Goal: Information Seeking & Learning: Learn about a topic

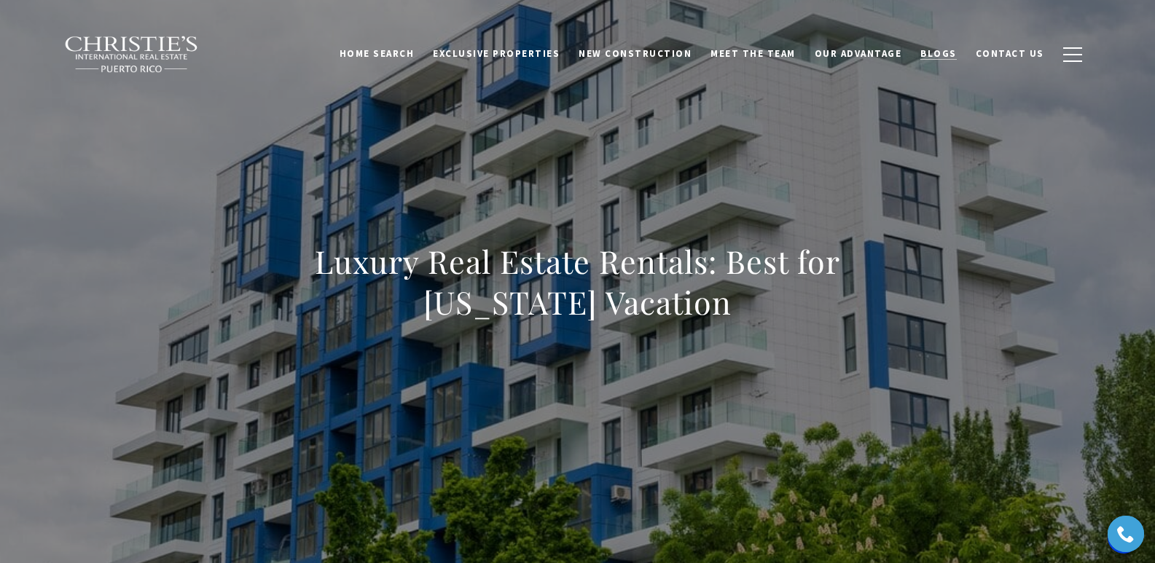
click at [942, 59] on span "Blogs" at bounding box center [939, 53] width 36 height 12
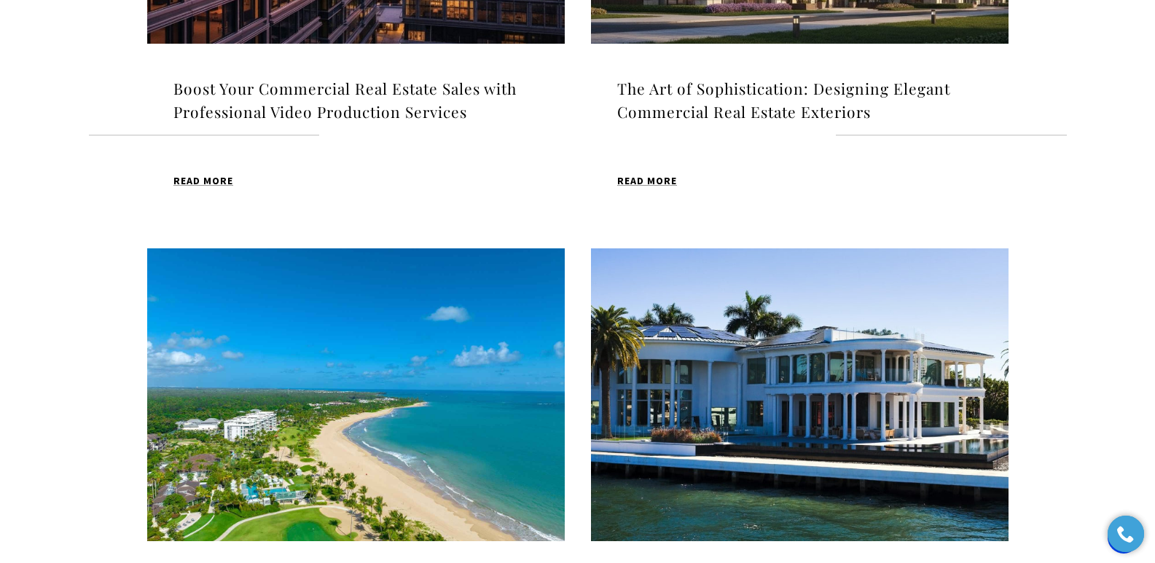
scroll to position [766, 0]
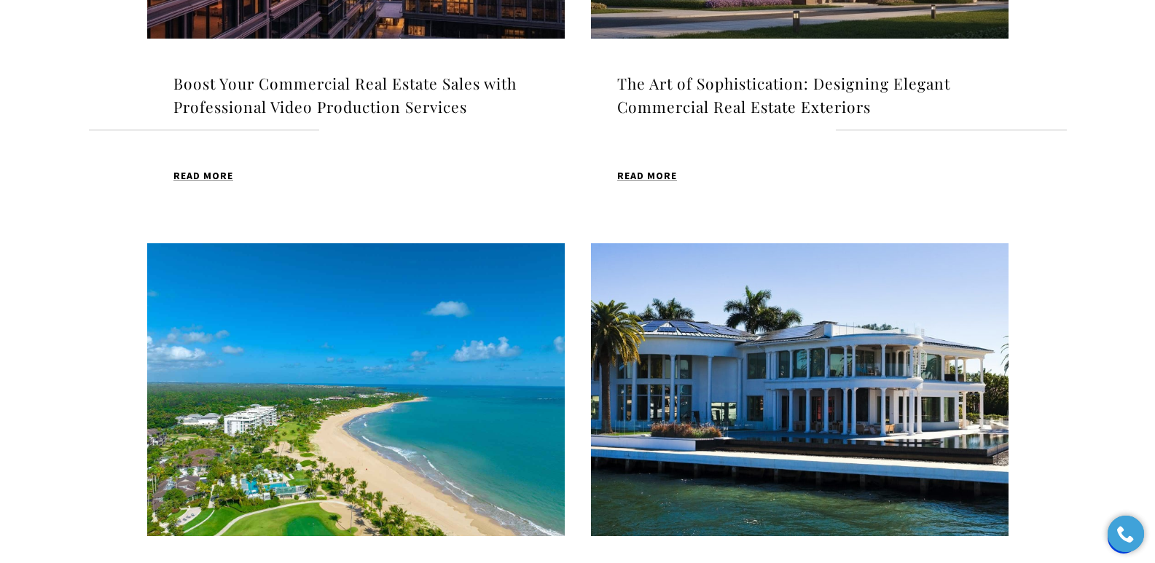
drag, startPoint x: 1161, startPoint y: 69, endPoint x: 1166, endPoint y: 178, distance: 109.4
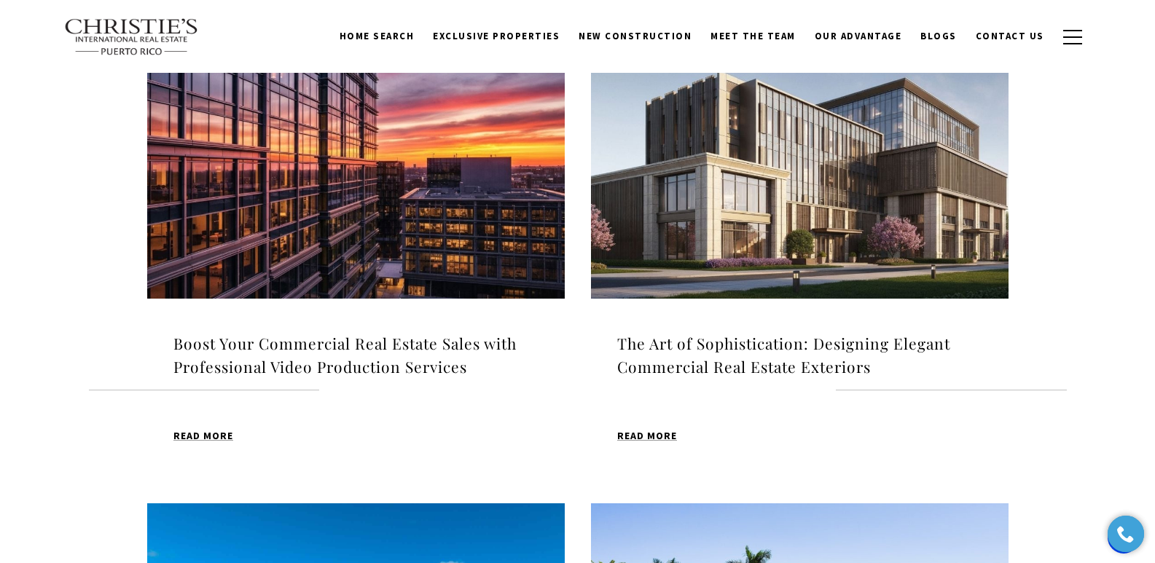
scroll to position [501, 0]
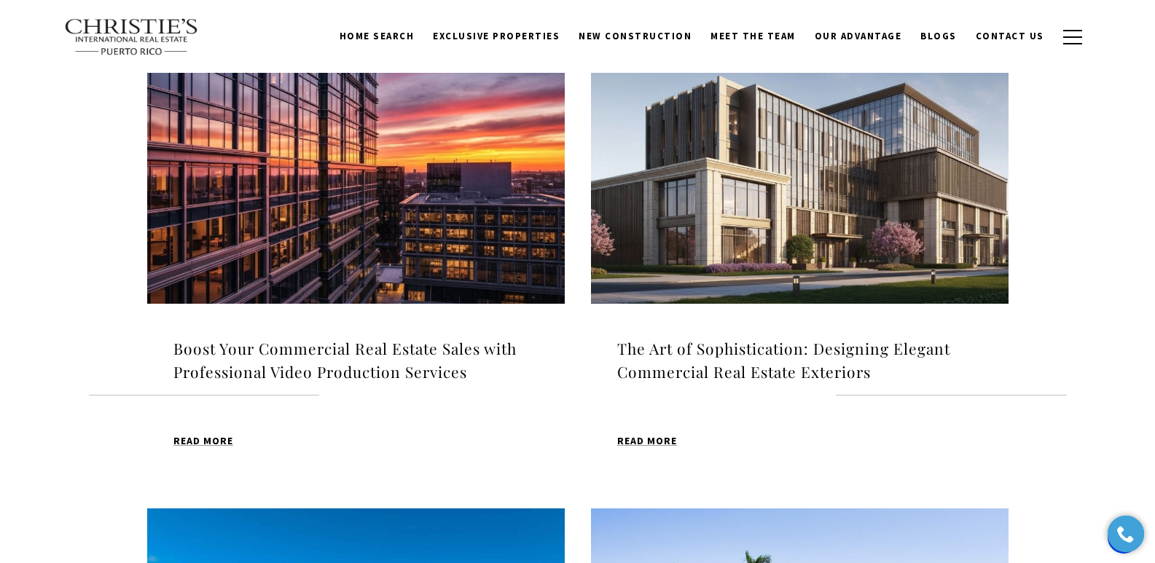
click at [387, 203] on img at bounding box center [356, 157] width 418 height 293
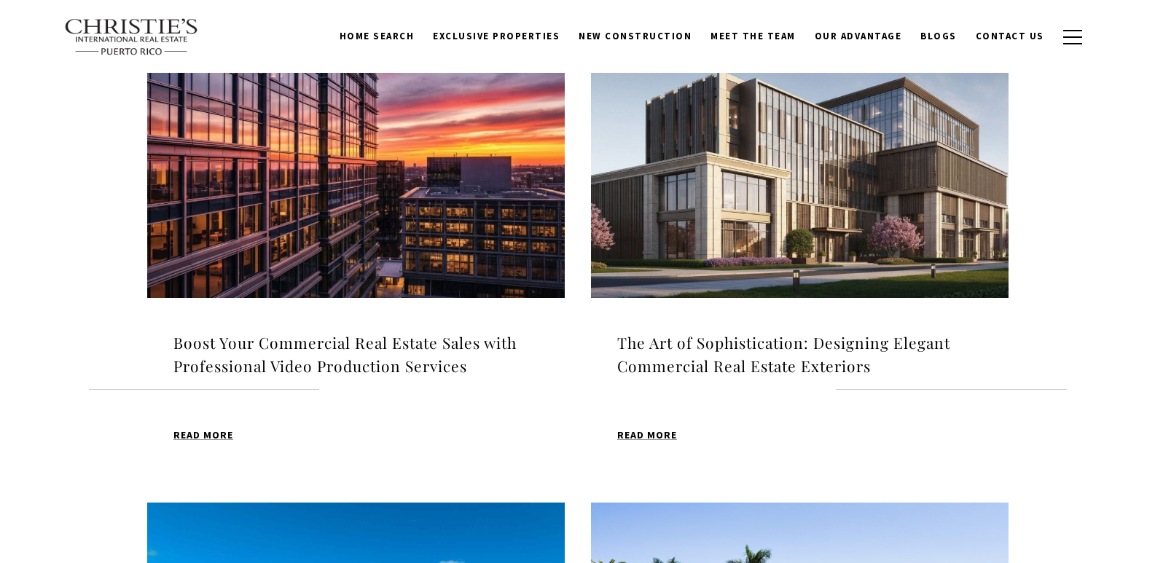
click at [769, 226] on img at bounding box center [800, 151] width 418 height 293
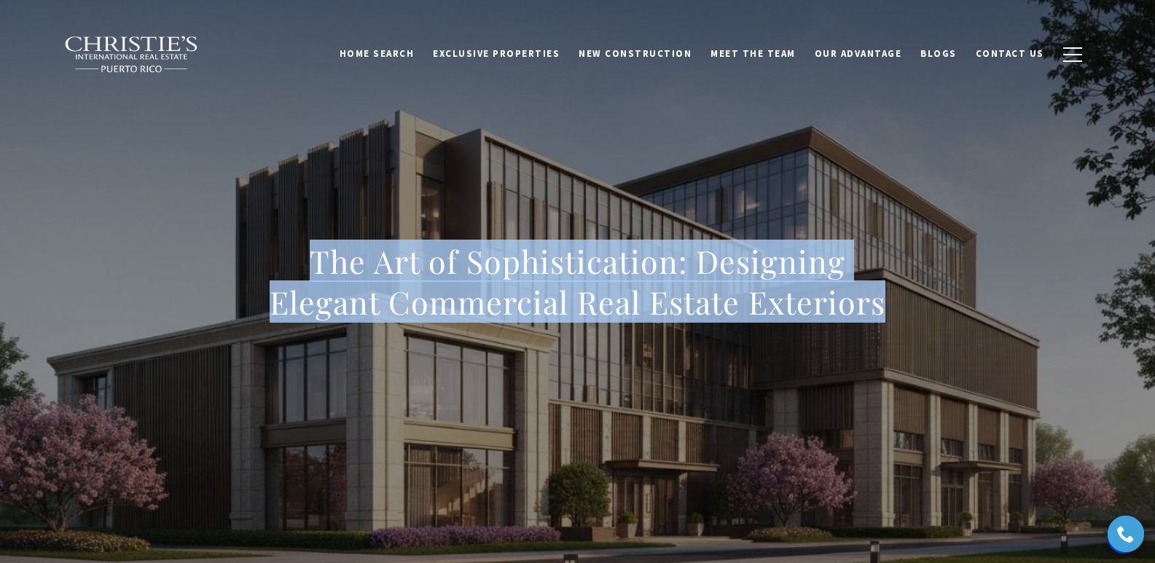
drag, startPoint x: 305, startPoint y: 261, endPoint x: 898, endPoint y: 321, distance: 595.7
click at [898, 321] on h1 "The Art of Sophistication: Designing Elegant Commercial Real Estate Exteriors" at bounding box center [578, 282] width 643 height 82
copy h1 "The Art of Sophistication: Designing Elegant Commercial Real Estate Exteriors"
click at [950, 47] on span "Blogs" at bounding box center [939, 53] width 36 height 12
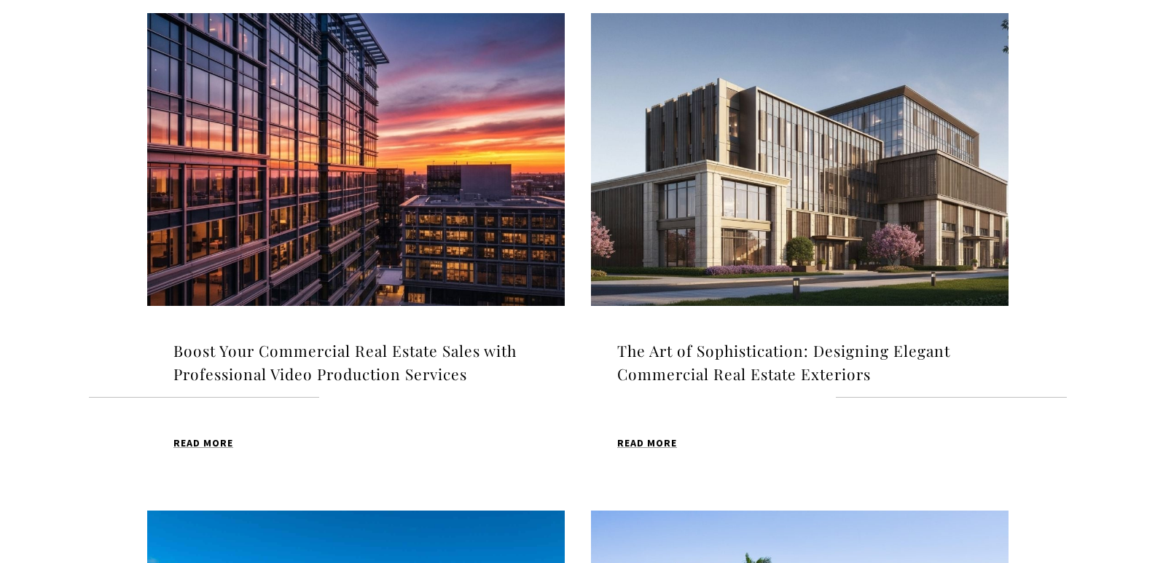
click at [412, 156] on img at bounding box center [356, 159] width 418 height 293
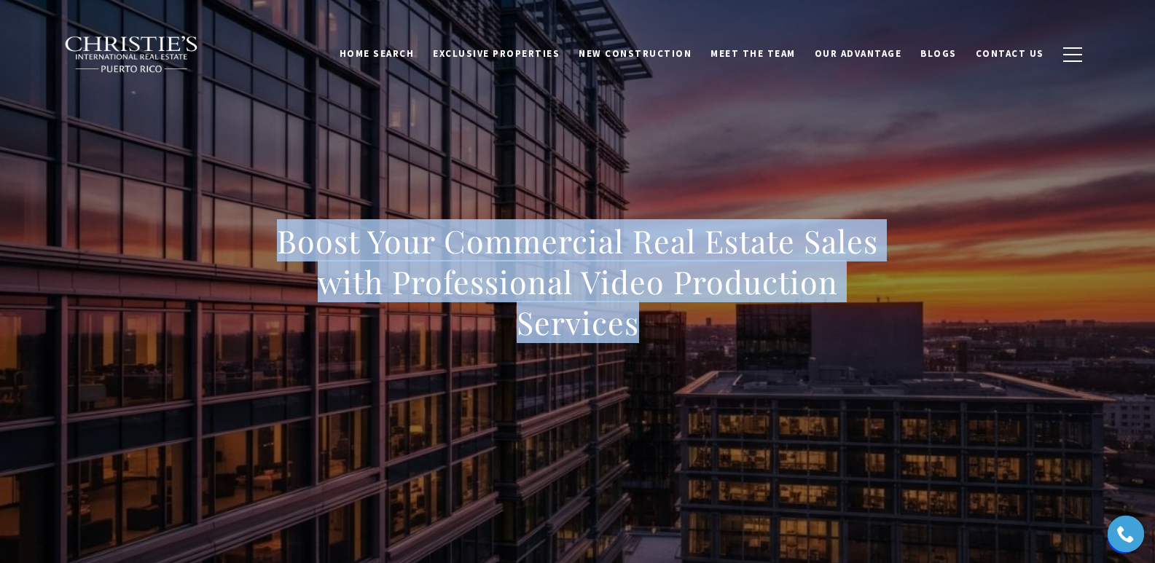
drag, startPoint x: 254, startPoint y: 247, endPoint x: 644, endPoint y: 318, distance: 396.3
click at [642, 316] on div "Boost Your Commercial Real Estate Sales with Professional Video Production Serv…" at bounding box center [578, 291] width 1020 height 437
copy h1 "Boost Your Commercial Real Estate Sales with Professional Video Production Serv…"
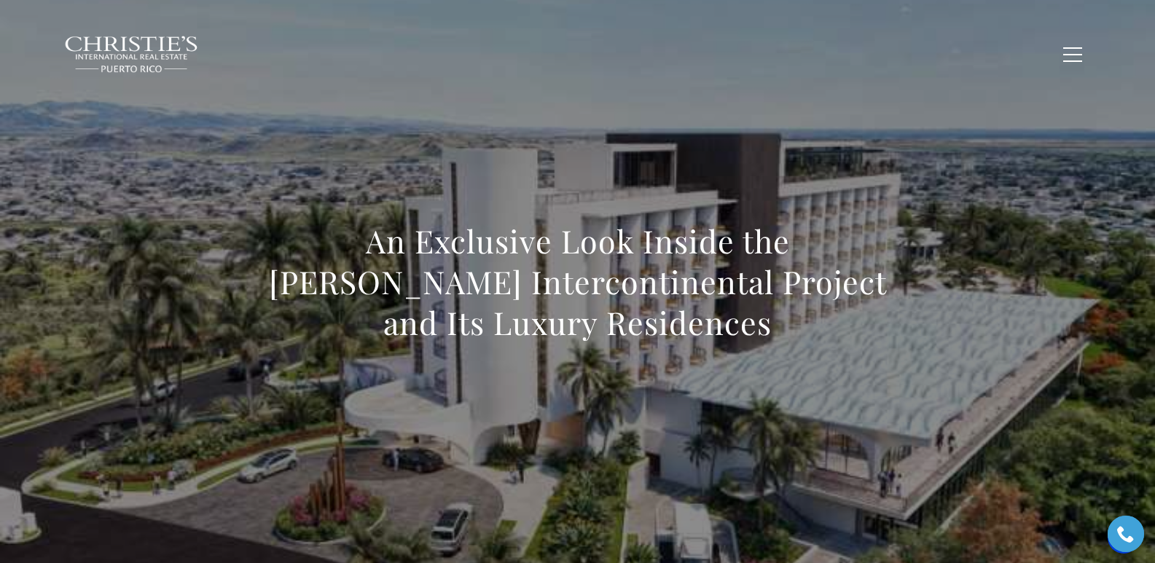
click at [951, 56] on span "Blogs" at bounding box center [939, 53] width 36 height 12
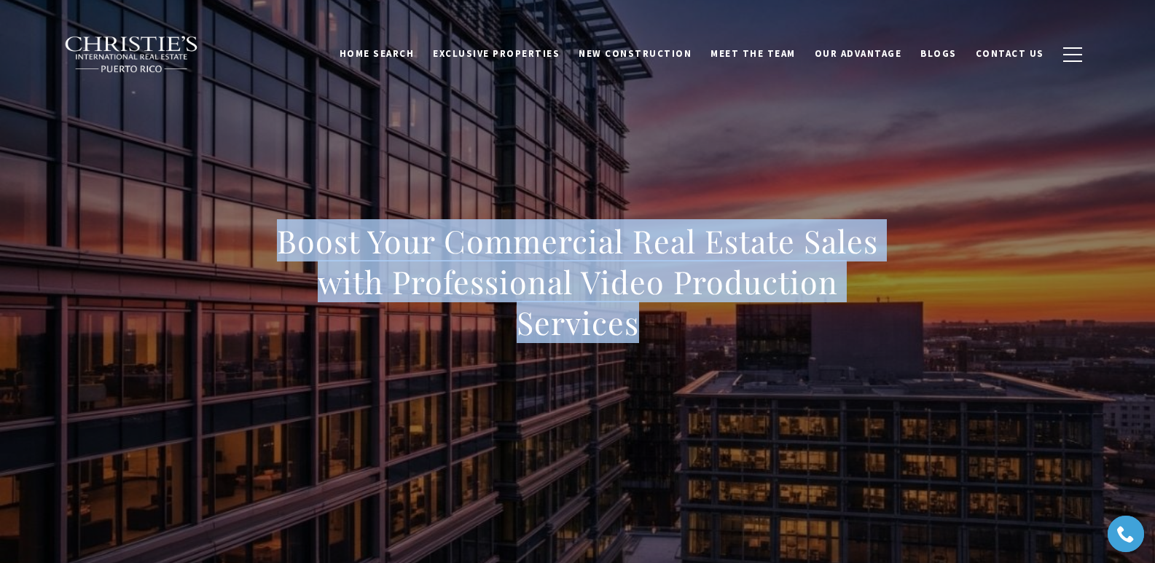
drag, startPoint x: 268, startPoint y: 249, endPoint x: 800, endPoint y: 339, distance: 538.9
click at [800, 339] on h1 "Boost Your Commercial Real Estate Sales with Professional Video Production Serv…" at bounding box center [578, 282] width 643 height 122
copy h1 "Boost Your Commercial Real Estate Sales with Professional Video Production Serv…"
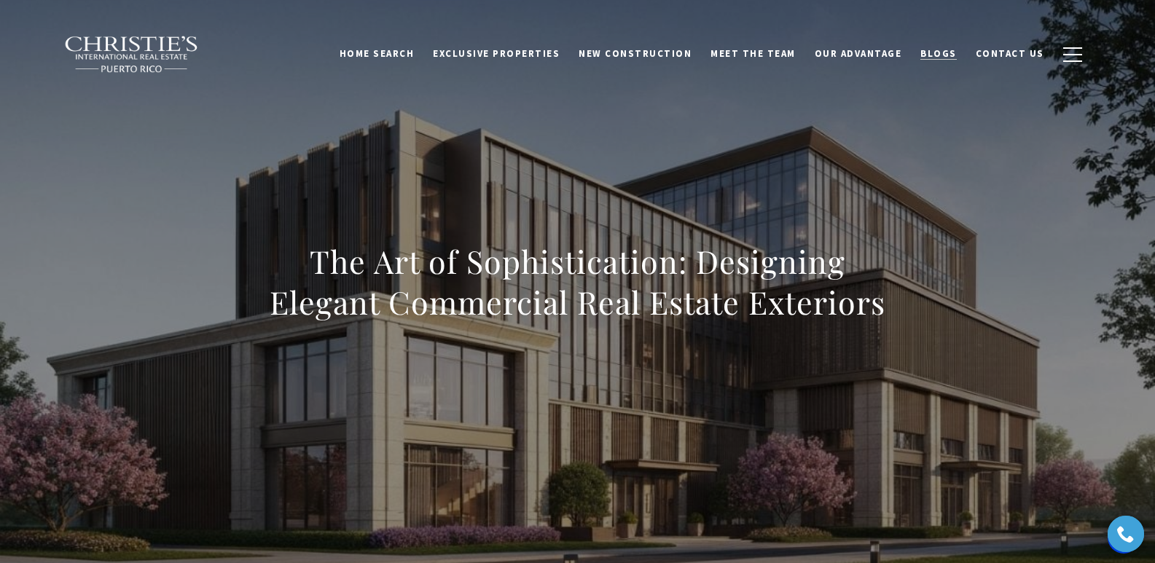
click at [938, 54] on span "Blogs" at bounding box center [939, 53] width 36 height 12
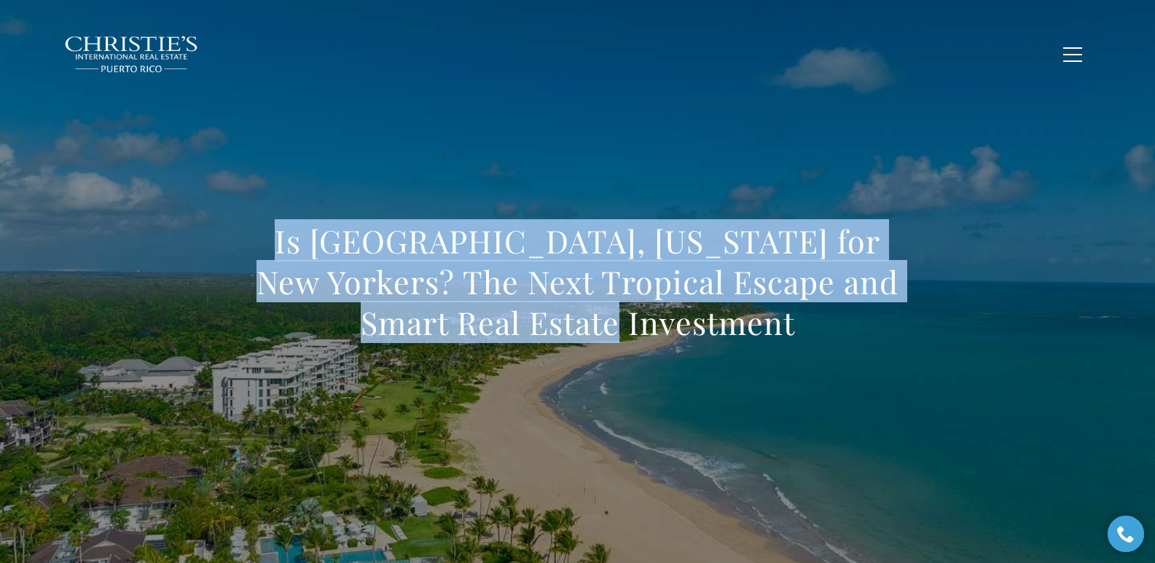
drag, startPoint x: 266, startPoint y: 230, endPoint x: 692, endPoint y: 325, distance: 436.8
click at [692, 325] on h1 "Is Bahia, Puerto Rico for New Yorkers? The Next Tropical Escape and Smart Real …" at bounding box center [578, 282] width 643 height 122
copy h1 "Is Bahia, Puerto Rico for New Yorkers? The Next Tropical Escape and Smart Real …"
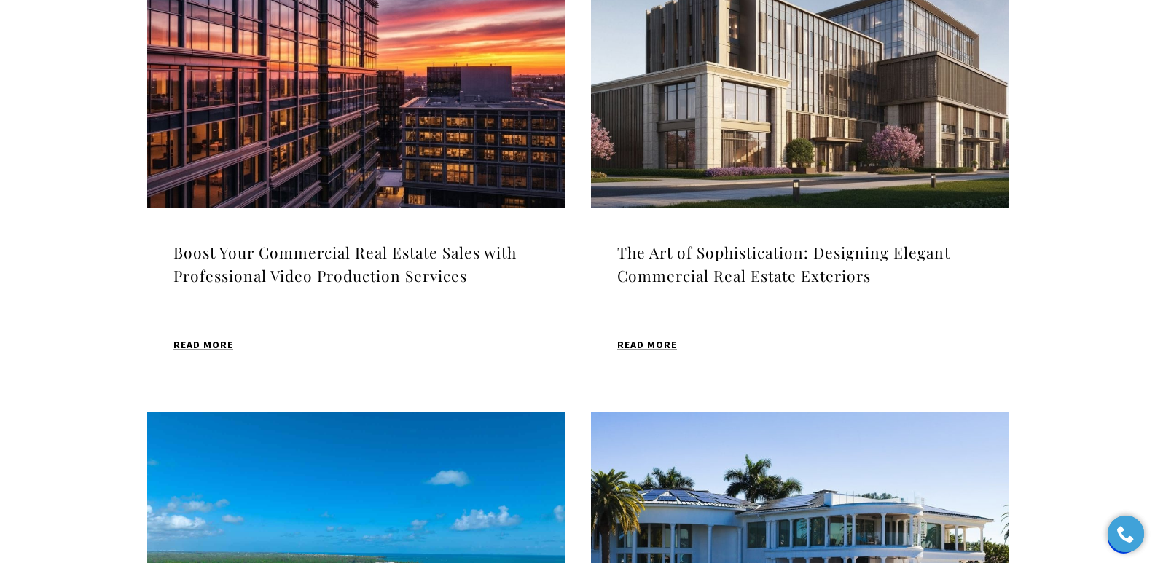
scroll to position [555, 0]
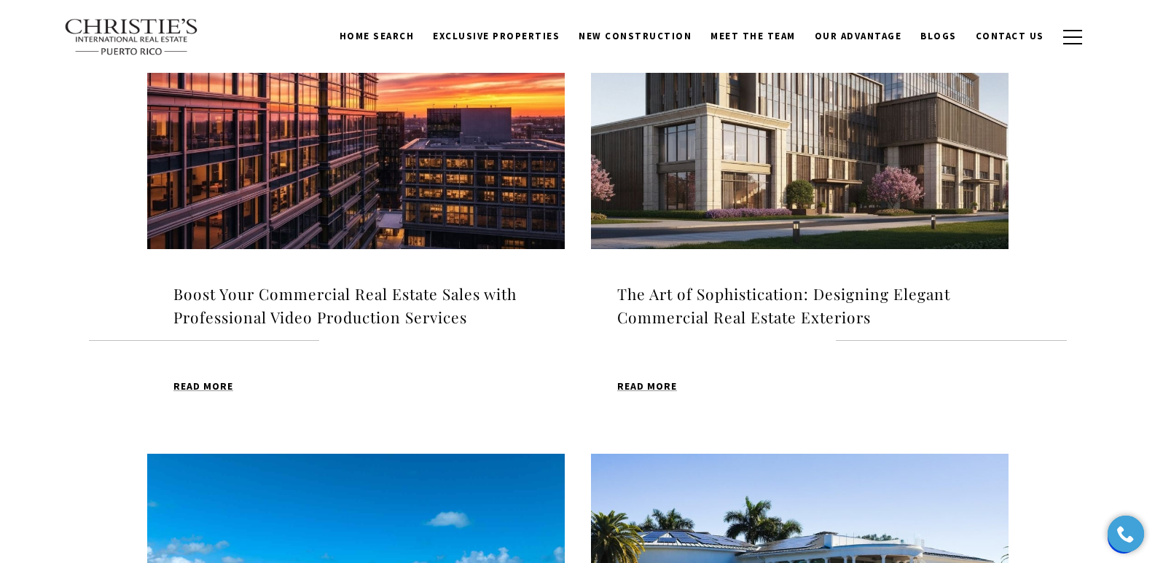
drag, startPoint x: 0, startPoint y: 0, endPoint x: 1163, endPoint y: 121, distance: 1169.6
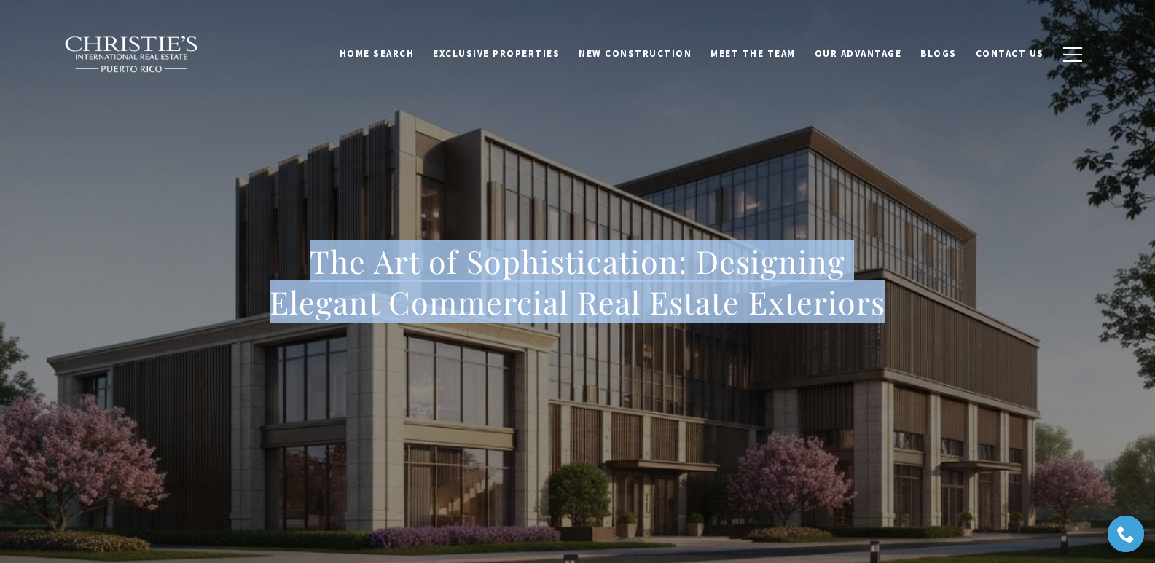
drag, startPoint x: 305, startPoint y: 269, endPoint x: 888, endPoint y: 308, distance: 584.4
click at [888, 308] on h1 "The Art of Sophistication: Designing Elegant Commercial Real Estate Exteriors" at bounding box center [578, 282] width 643 height 82
copy h1 "The Art of Sophistication: Designing Elegant Commercial Real Estate Exteriors"
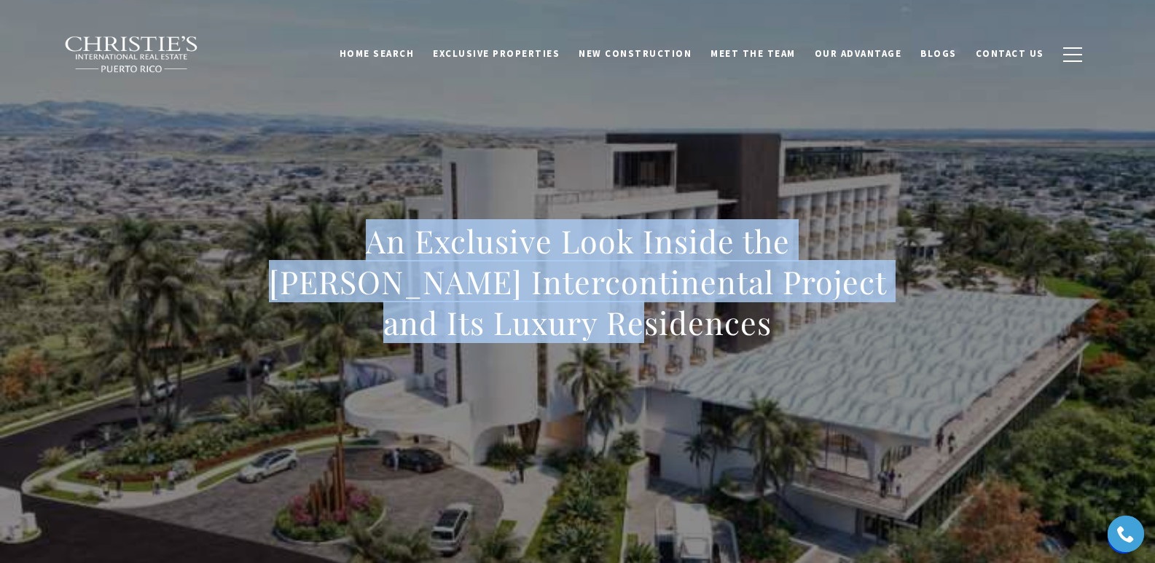
drag, startPoint x: 468, startPoint y: 274, endPoint x: 682, endPoint y: 321, distance: 219.3
click at [682, 321] on h1 "An Exclusive Look Inside the Ponce Intercontinental Project and Its Luxury Resi…" at bounding box center [578, 282] width 643 height 122
copy h1 "An Exclusive Look Inside the Ponce Intercontinental Project and Its Luxury Resi…"
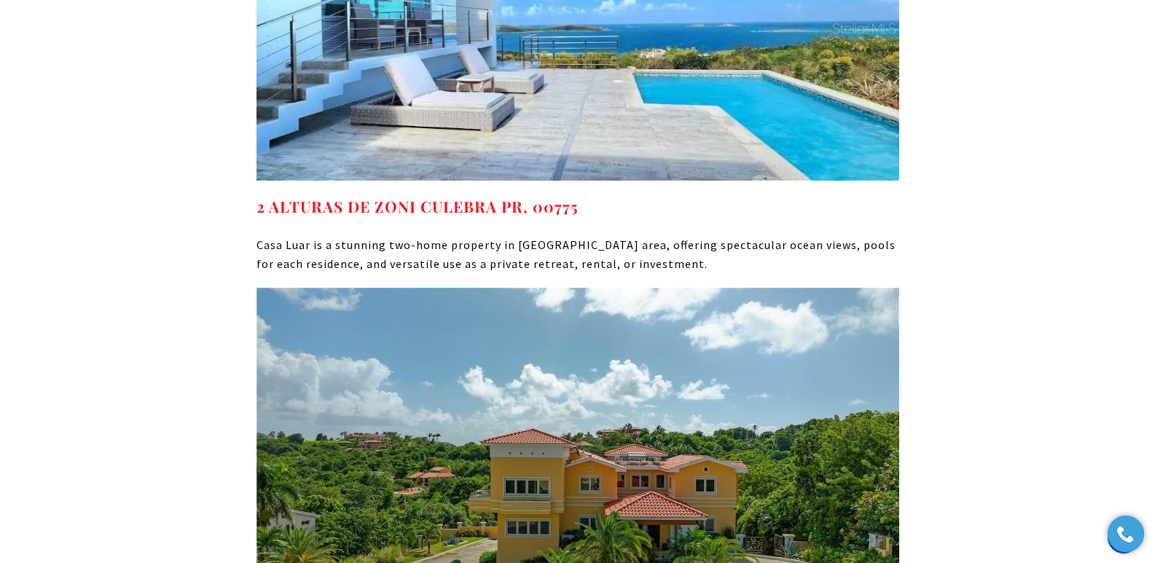
scroll to position [8487, 0]
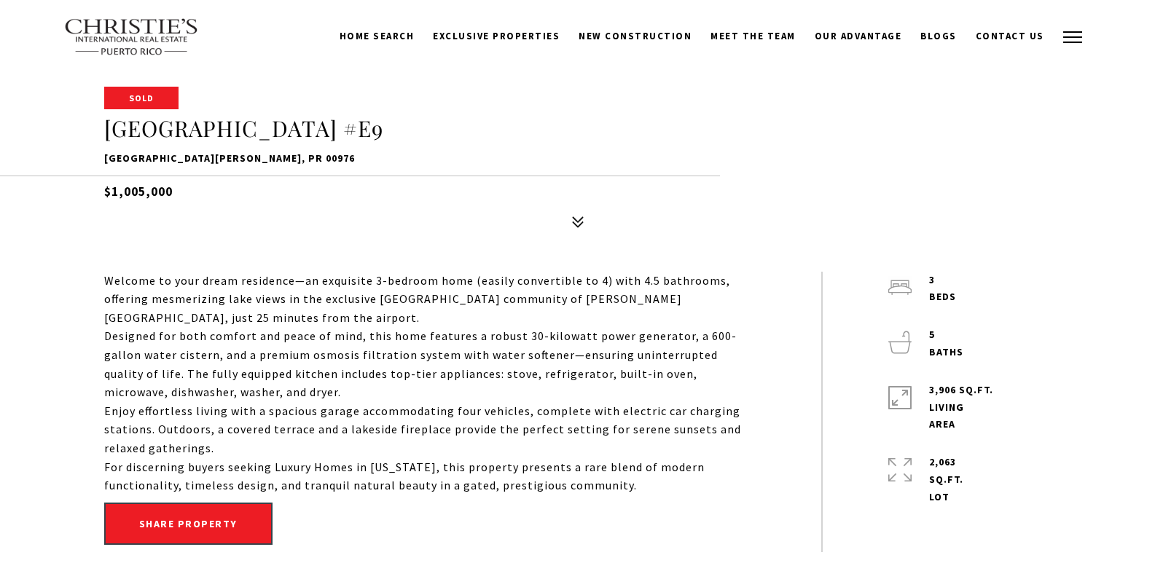
click at [1080, 36] on span "button" at bounding box center [1072, 36] width 19 height 1
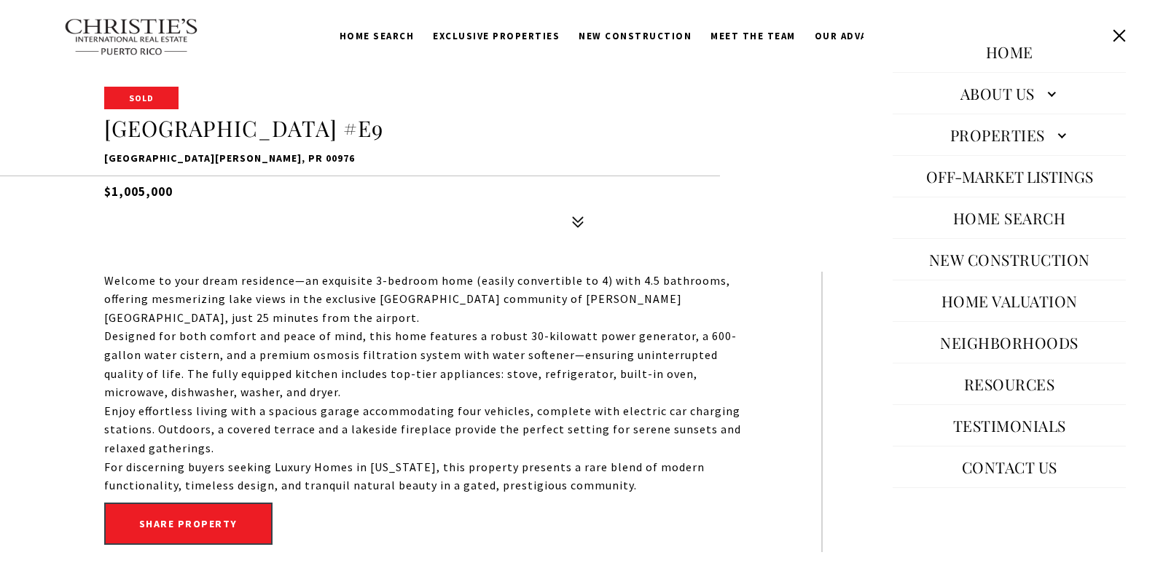
click at [998, 341] on link "Neighborhoods" at bounding box center [1009, 342] width 153 height 35
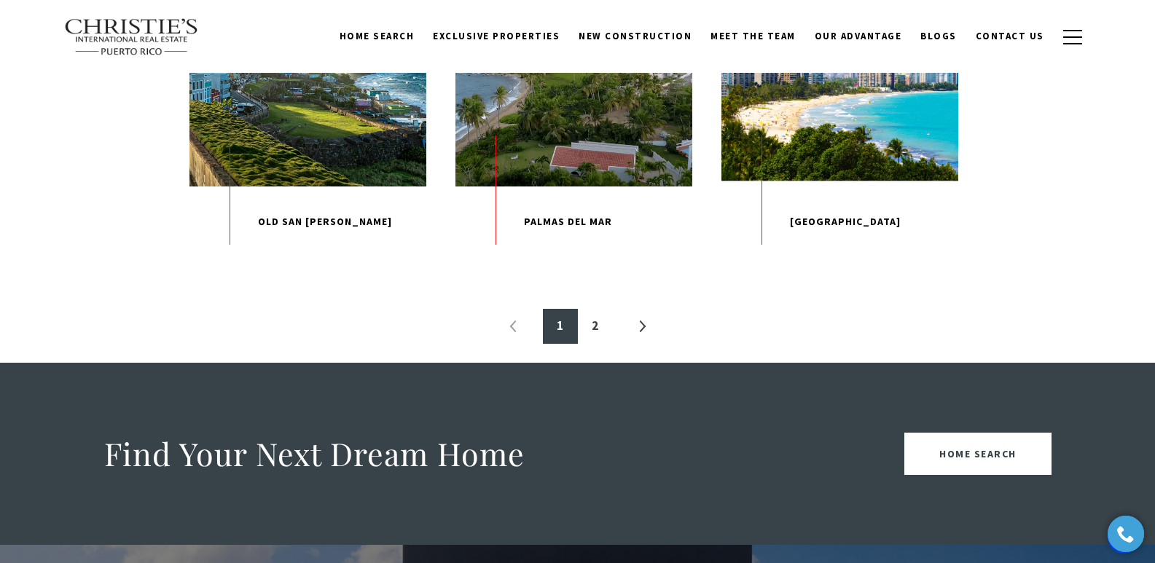
scroll to position [1612, 0]
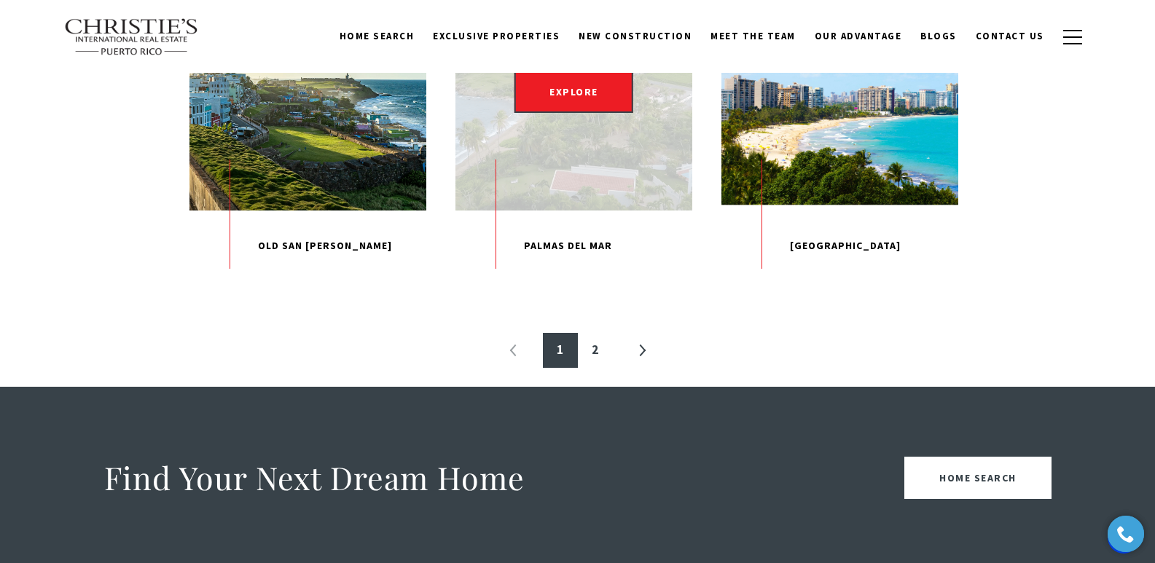
click at [538, 210] on div "EXPLORE" at bounding box center [574, 91] width 237 height 237
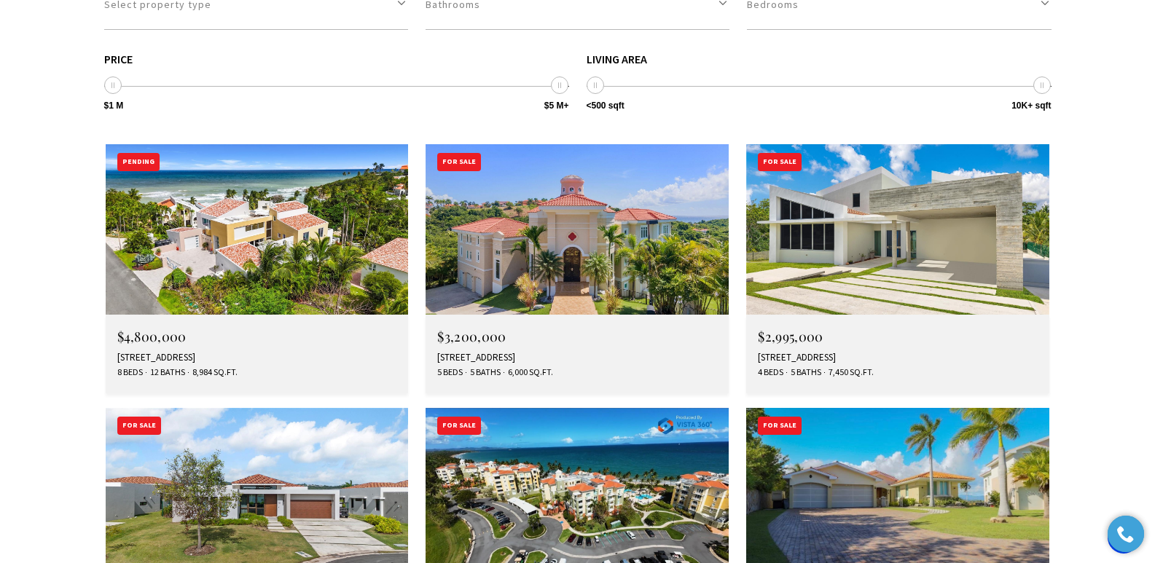
scroll to position [4193, 0]
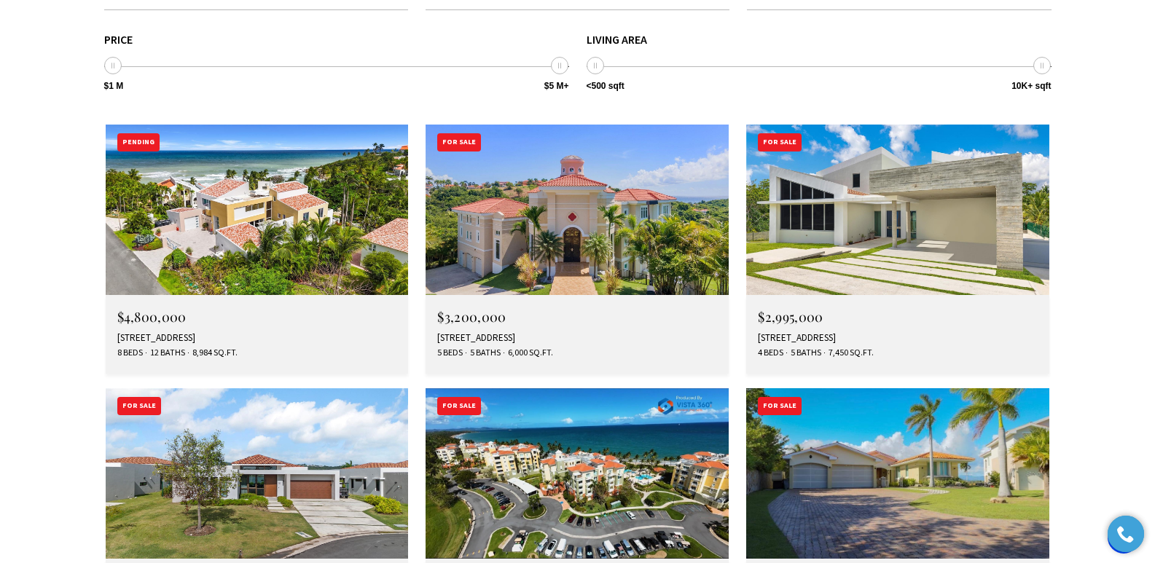
drag, startPoint x: 1158, startPoint y: 44, endPoint x: 1131, endPoint y: 352, distance: 309.6
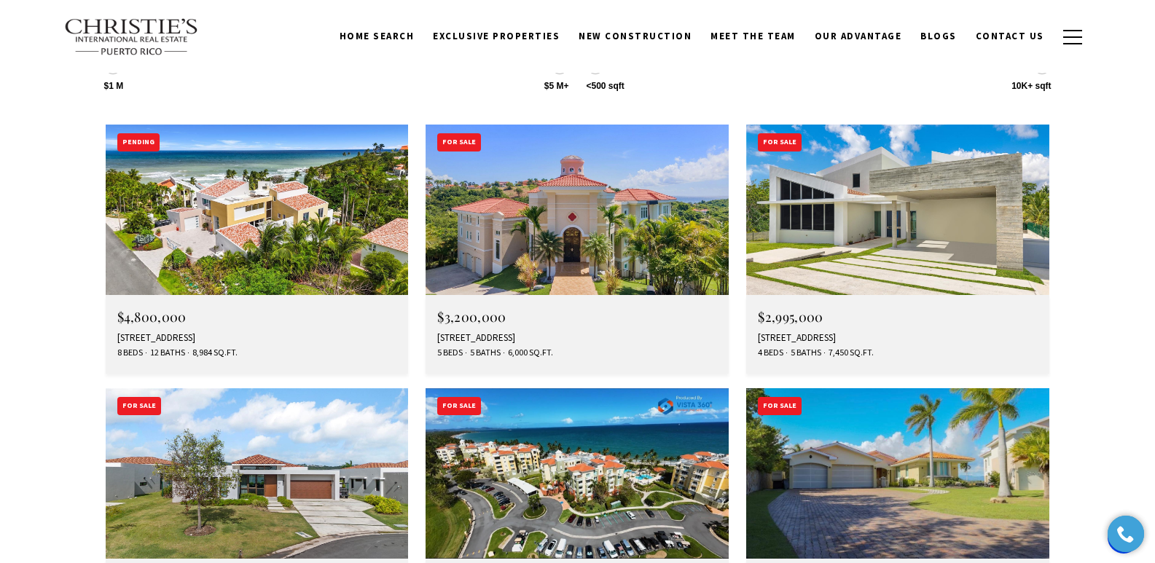
click at [294, 389] on img at bounding box center [257, 474] width 303 height 171
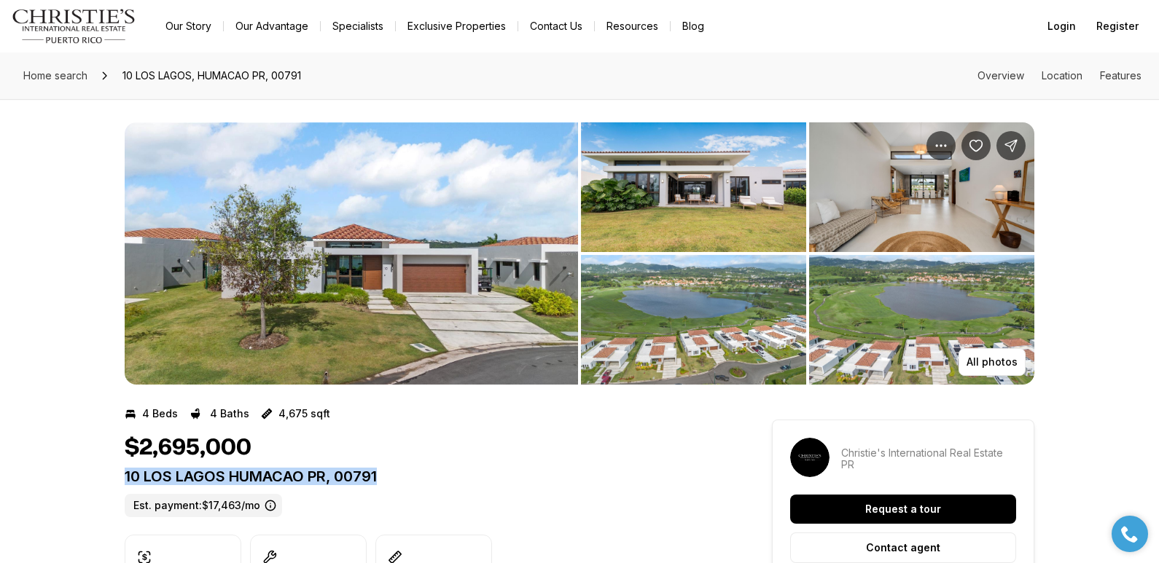
drag, startPoint x: 128, startPoint y: 477, endPoint x: 413, endPoint y: 476, distance: 285.7
click at [413, 476] on p "10 LOS LAGOS HUMACAO PR, 00791" at bounding box center [422, 476] width 595 height 17
copy p "10 LOS LAGOS HUMACAO PR, 00791"
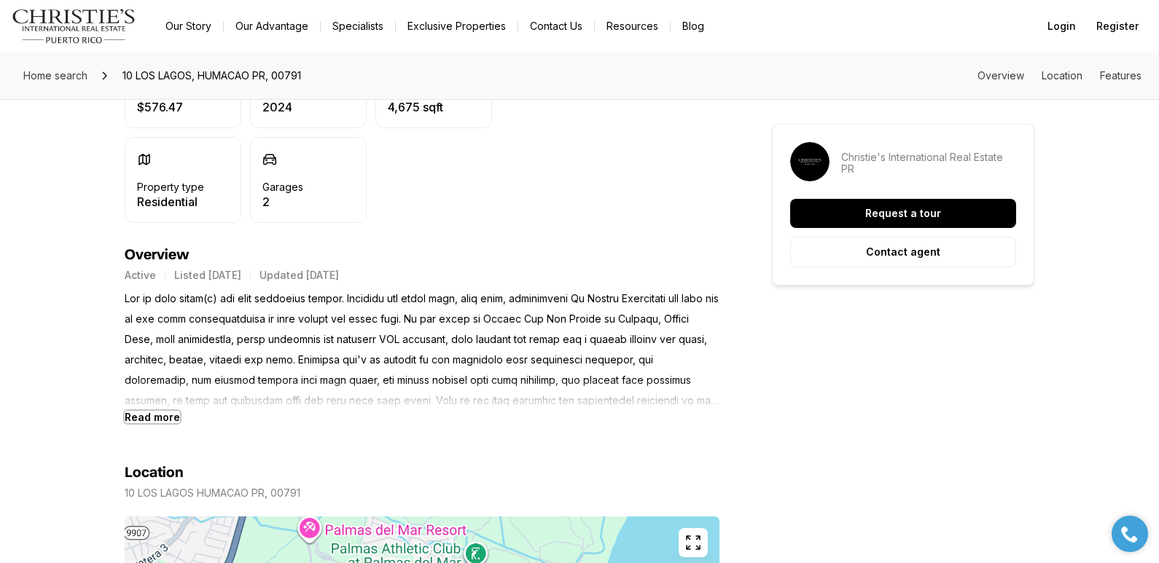
click at [160, 416] on b "Read more" at bounding box center [152, 417] width 55 height 12
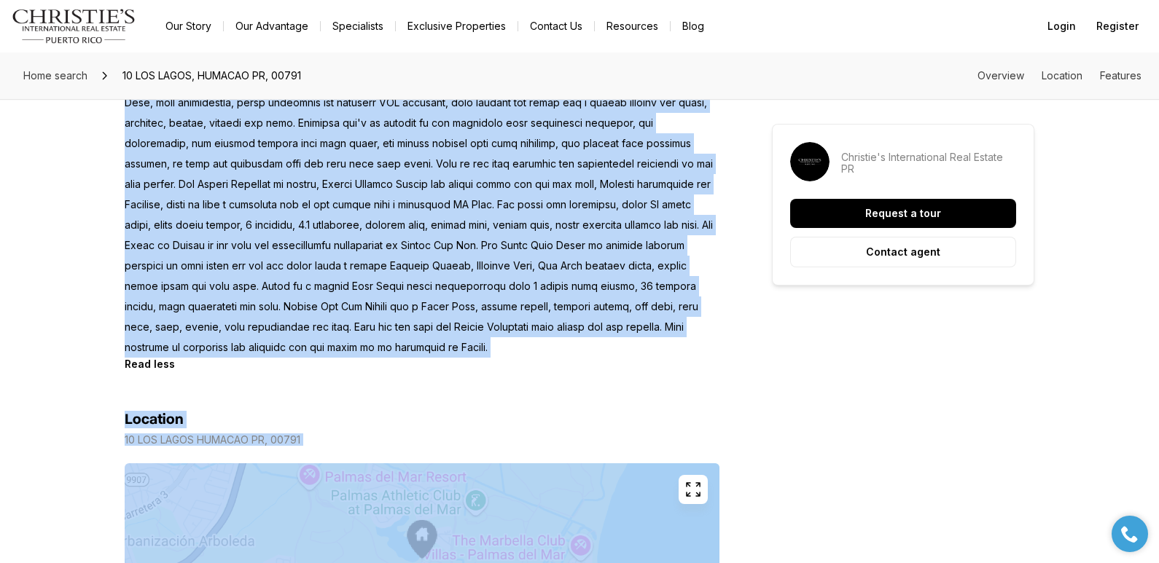
scroll to position [818, 0]
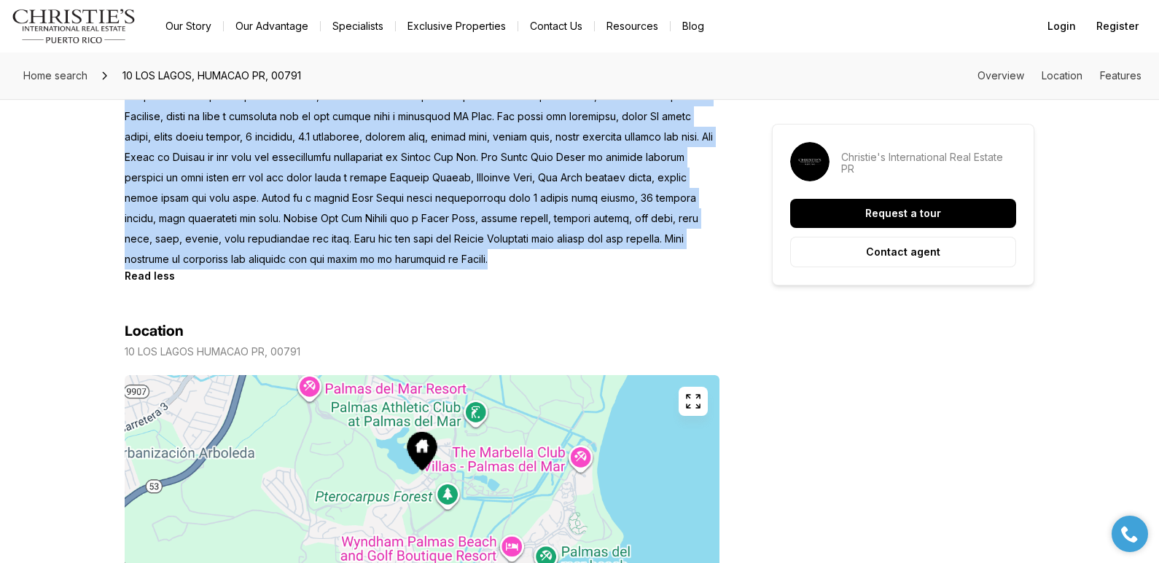
drag, startPoint x: 358, startPoint y: 300, endPoint x: 564, endPoint y: 263, distance: 209.5
click at [564, 263] on p at bounding box center [422, 117] width 595 height 306
copy p "Location and front lake, golf view, overlooking El Yunque Rainforest are only o…"
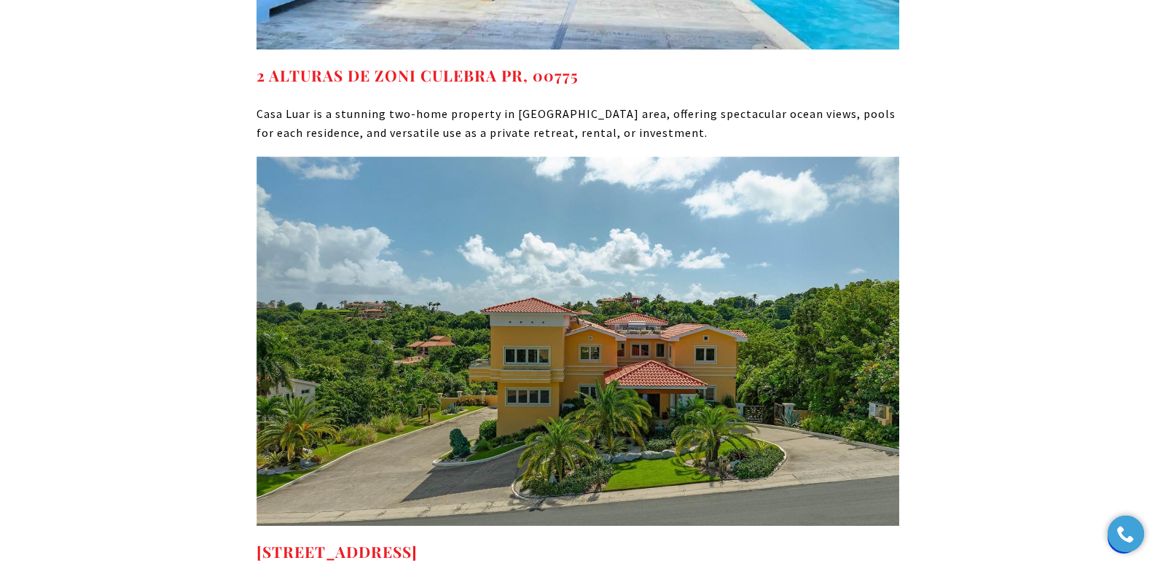
scroll to position [8332, 0]
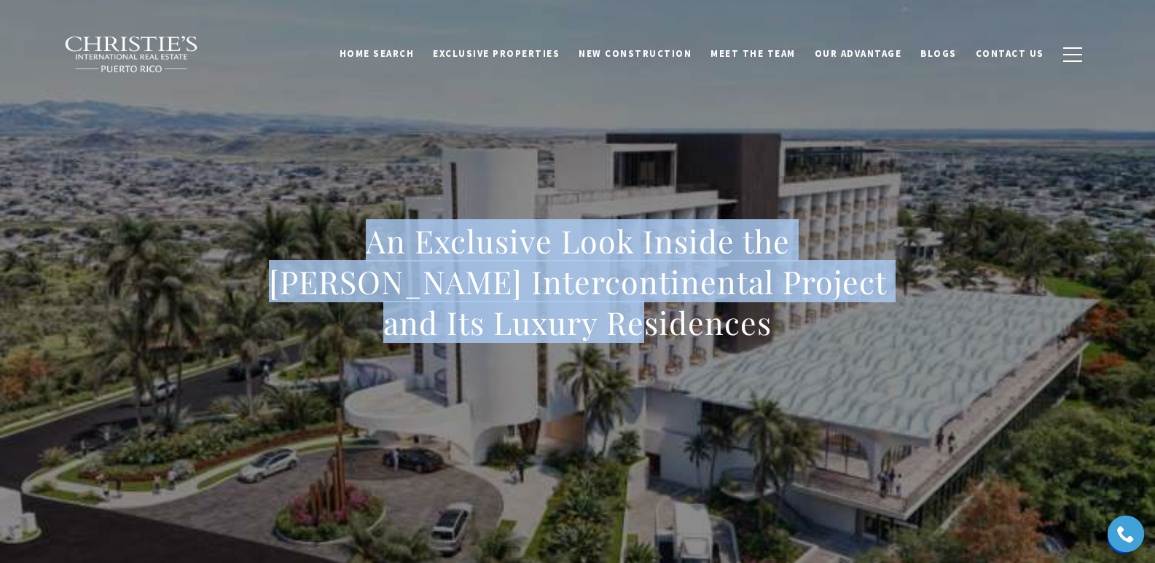
drag, startPoint x: 320, startPoint y: 235, endPoint x: 671, endPoint y: 328, distance: 362.8
click at [671, 328] on h1 "An Exclusive Look Inside the [PERSON_NAME] Intercontinental Project and Its Lux…" at bounding box center [578, 282] width 643 height 122
copy h1 "An Exclusive Look Inside the [PERSON_NAME] Intercontinental Project and Its Lux…"
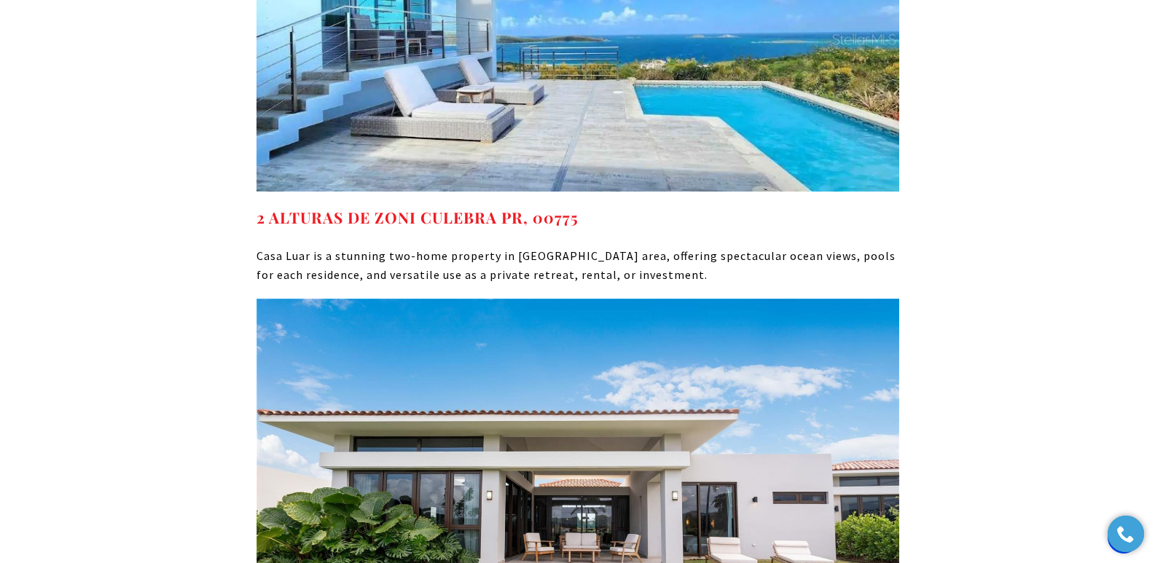
scroll to position [8349, 0]
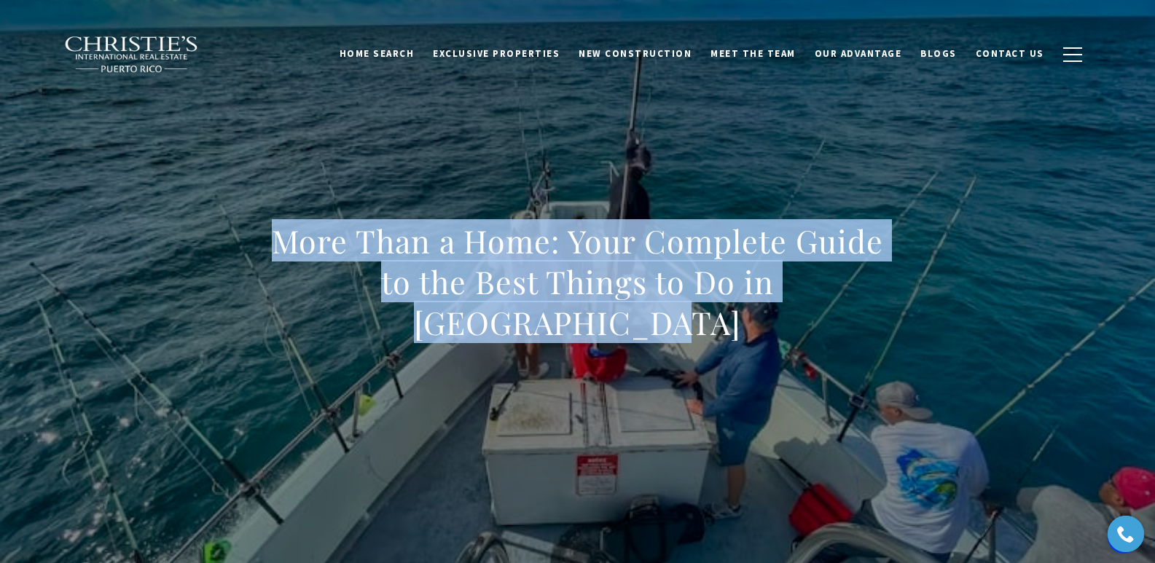
drag, startPoint x: 211, startPoint y: 263, endPoint x: 926, endPoint y: 297, distance: 715.1
click at [926, 297] on div "More Than a Home: Your Complete Guide to the Best Things to Do in Palmas Del Mar" at bounding box center [578, 291] width 1020 height 437
copy h1 "More Than a Home: Your Complete Guide to the Best Things to Do in Palmas Del Mar"
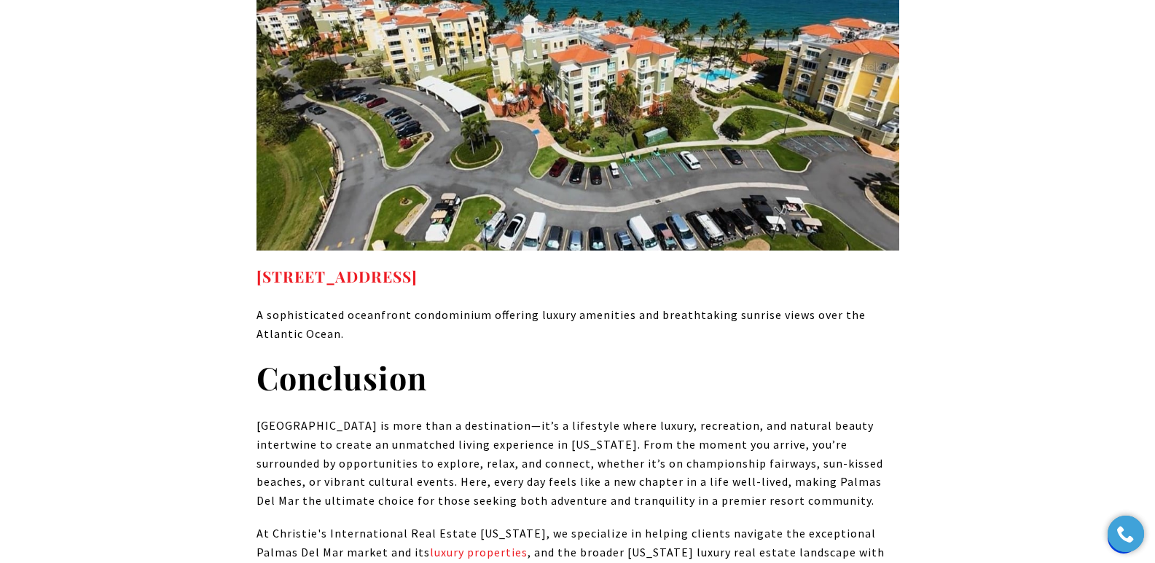
scroll to position [9146, 0]
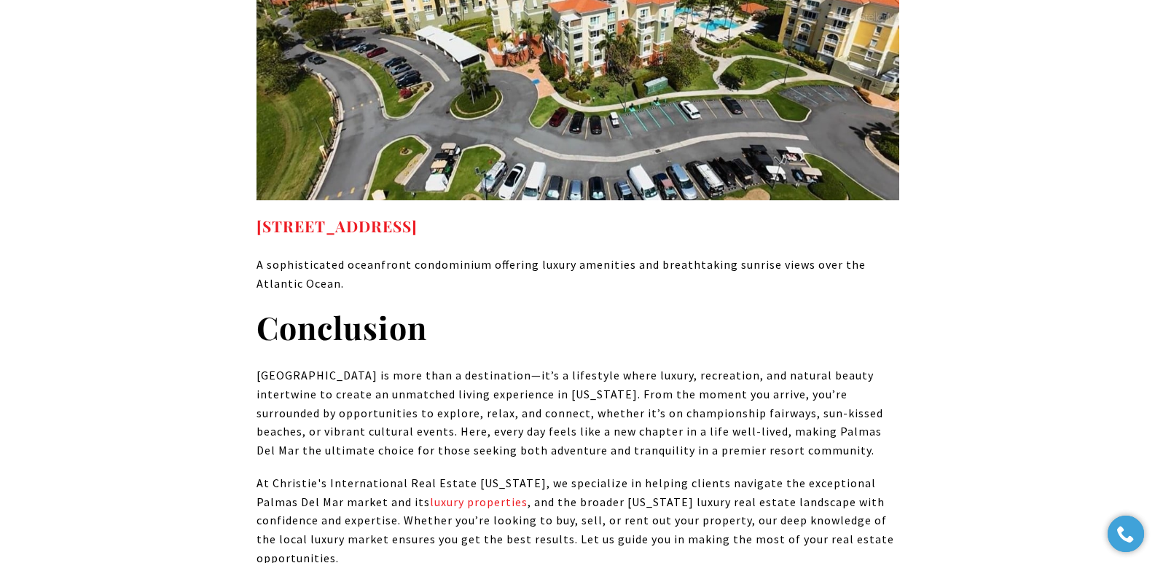
drag, startPoint x: 127, startPoint y: 97, endPoint x: 101, endPoint y: 44, distance: 59.0
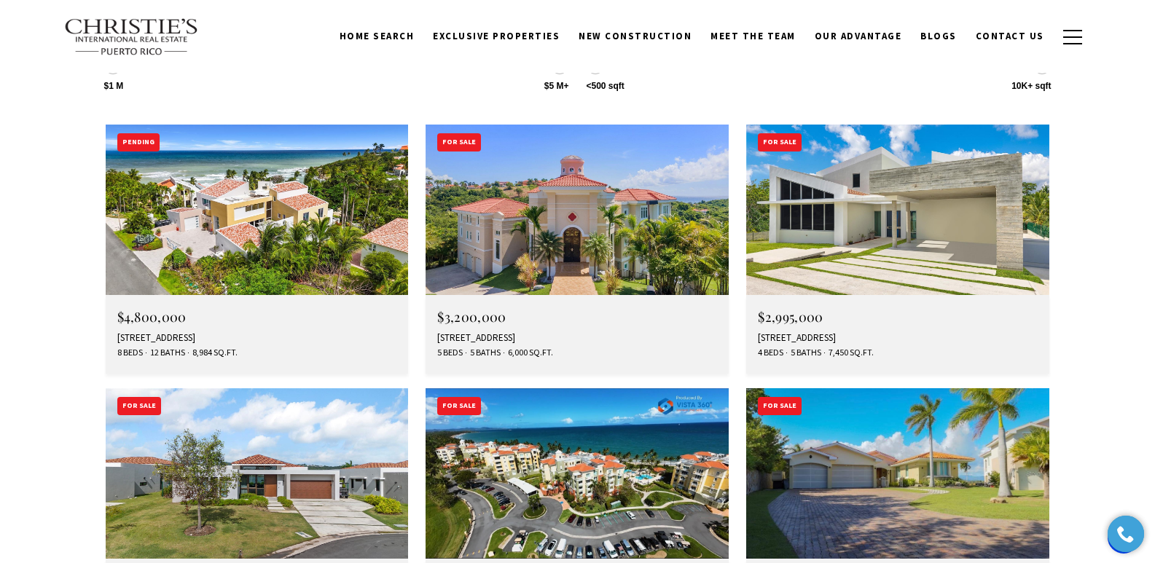
click at [886, 389] on img at bounding box center [897, 474] width 303 height 171
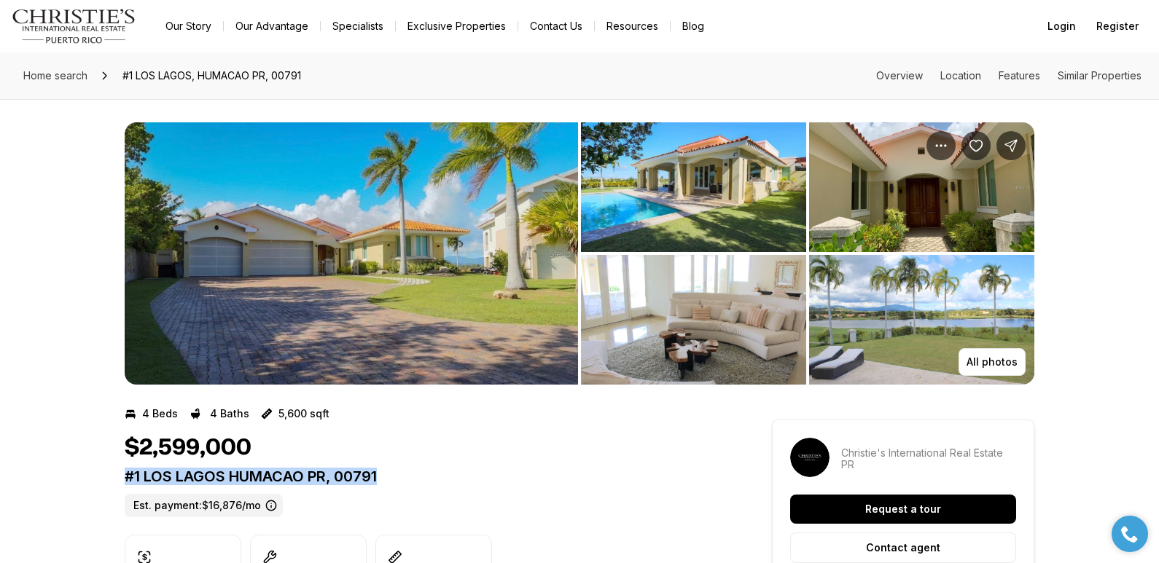
click at [383, 483] on p "#1 LOS LAGOS HUMACAO PR, 00791" at bounding box center [422, 476] width 595 height 17
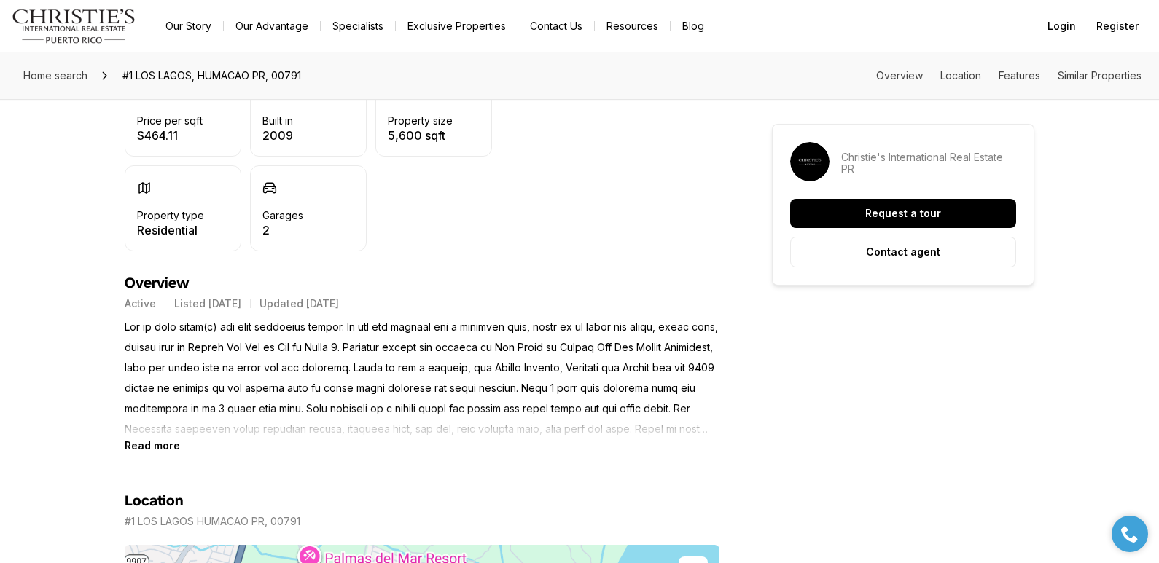
scroll to position [567, 0]
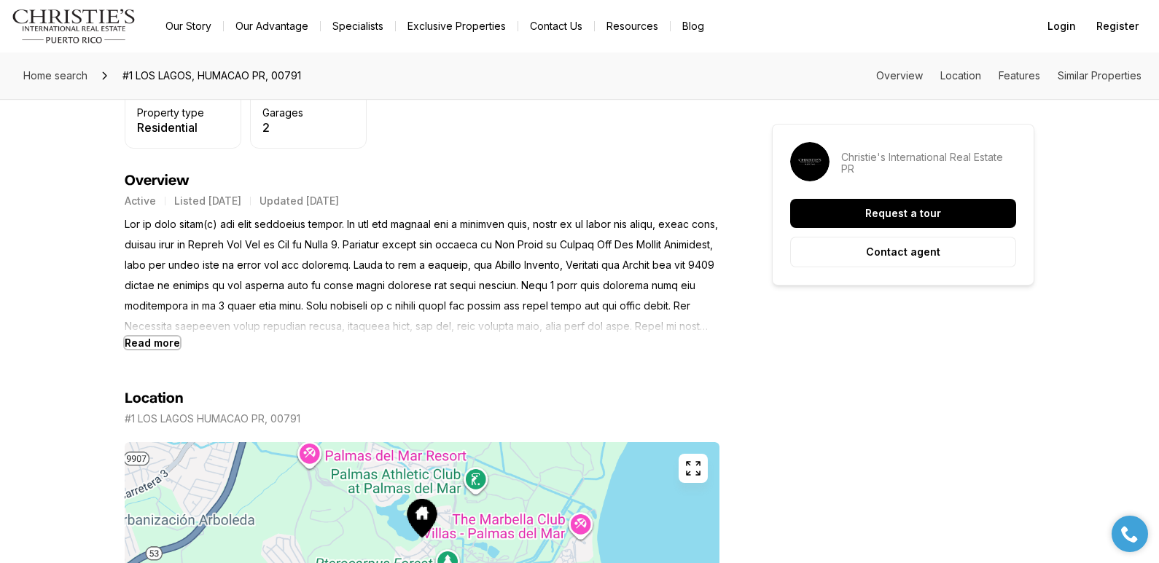
click at [137, 340] on b "Read more" at bounding box center [152, 343] width 55 height 12
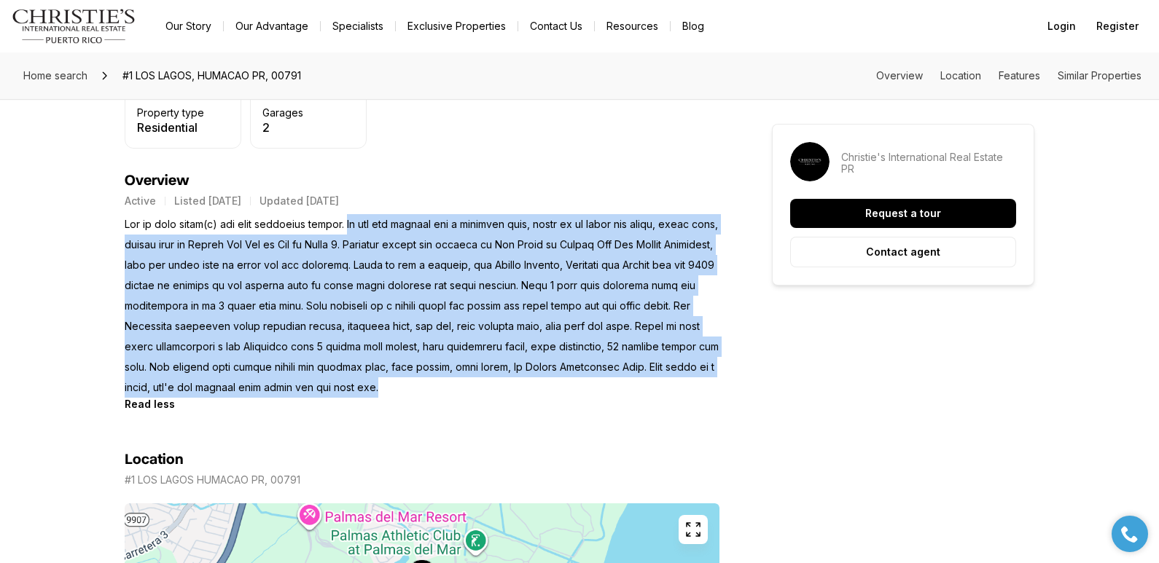
drag, startPoint x: 357, startPoint y: 223, endPoint x: 450, endPoint y: 388, distance: 189.3
click at [450, 388] on p at bounding box center [422, 306] width 595 height 184
copy p "If you are looking for a spacious home, there is no other one level, front lake…"
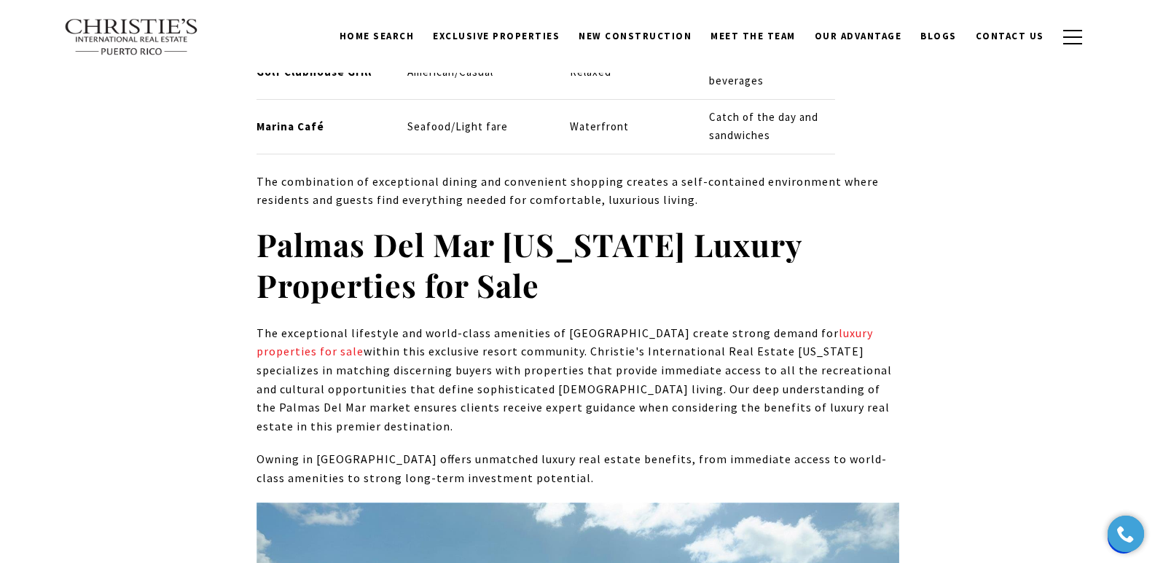
scroll to position [7557, 0]
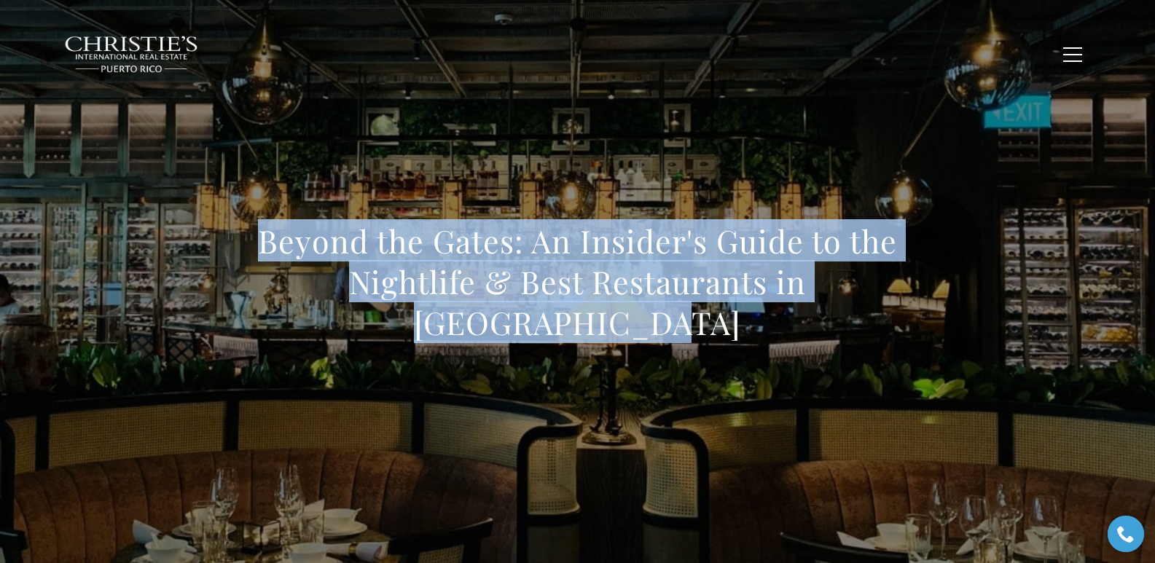
drag, startPoint x: 246, startPoint y: 241, endPoint x: 644, endPoint y: 327, distance: 407.2
click at [644, 327] on div "Beyond the Gates: An Insider's Guide to the Nightlife & Best Restaurants in Pal…" at bounding box center [578, 291] width 1020 height 437
copy h1 "Beyond the Gates: An Insider's Guide to the Nightlife & Best Restaurants in Pal…"
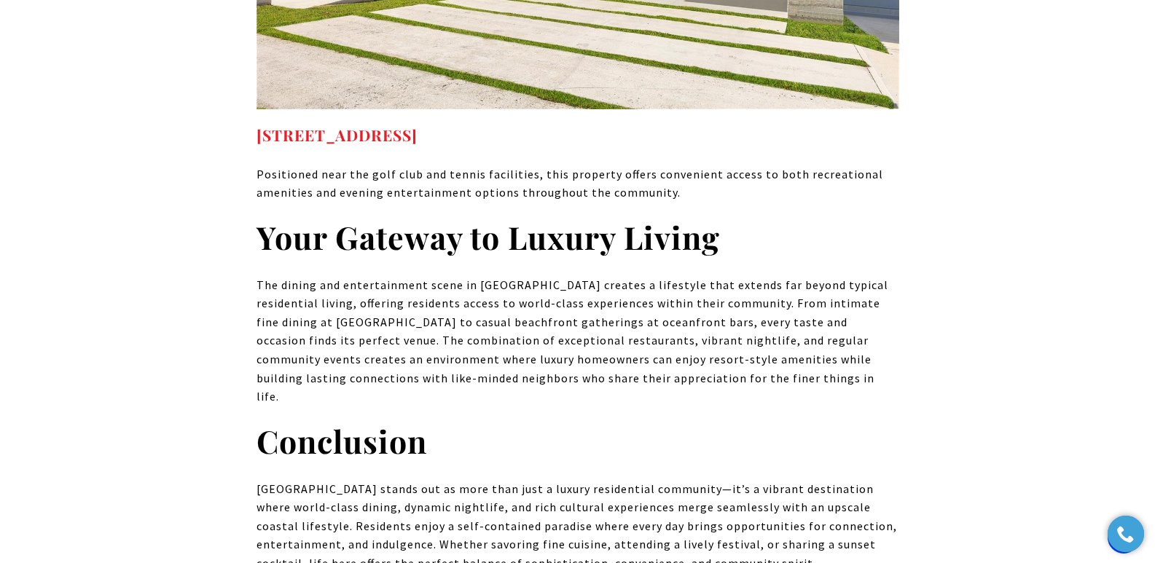
scroll to position [9629, 0]
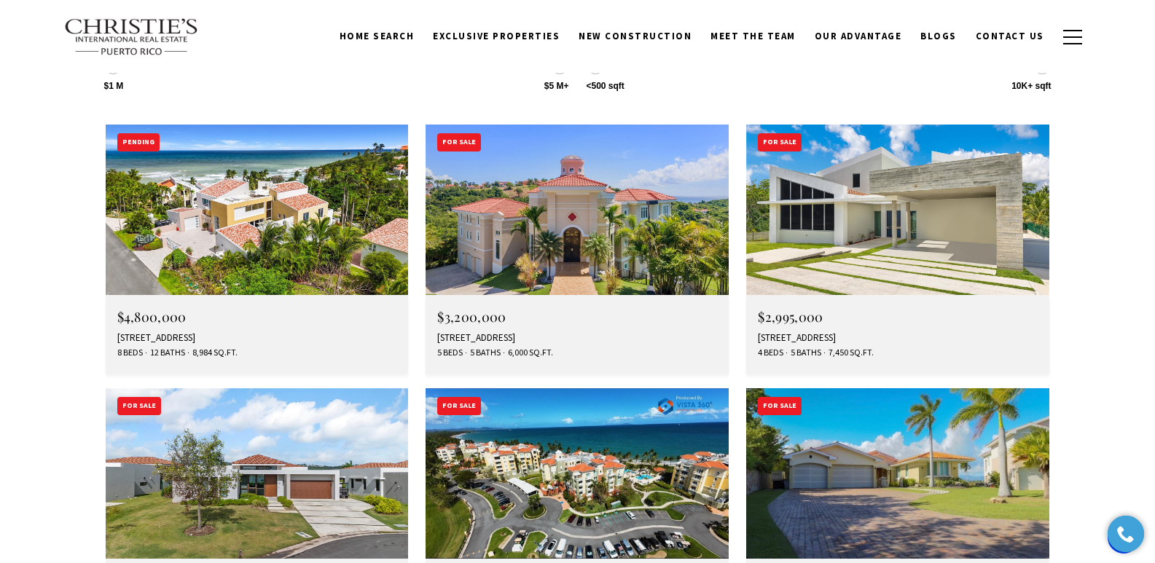
click at [207, 332] on div "[STREET_ADDRESS]" at bounding box center [257, 338] width 280 height 12
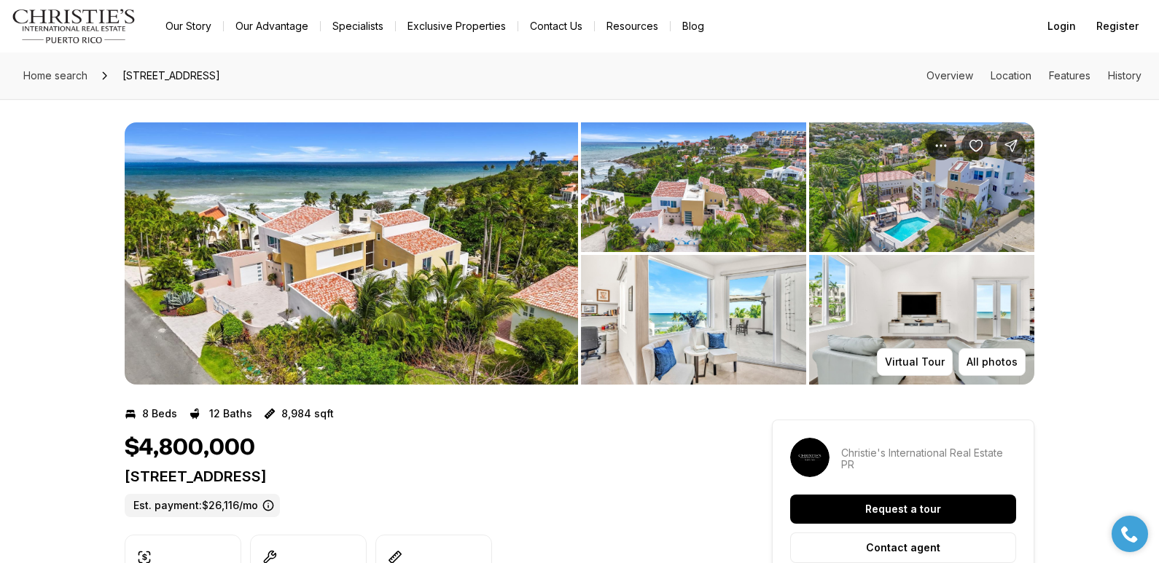
drag, startPoint x: 128, startPoint y: 477, endPoint x: 451, endPoint y: 468, distance: 323.0
click at [451, 468] on p "44/45 HARBOUR VIEW HUMACAO PR, 00791" at bounding box center [422, 476] width 595 height 17
copy p "44/45 HARBOUR VIEW HUMACAO PR, 00791"
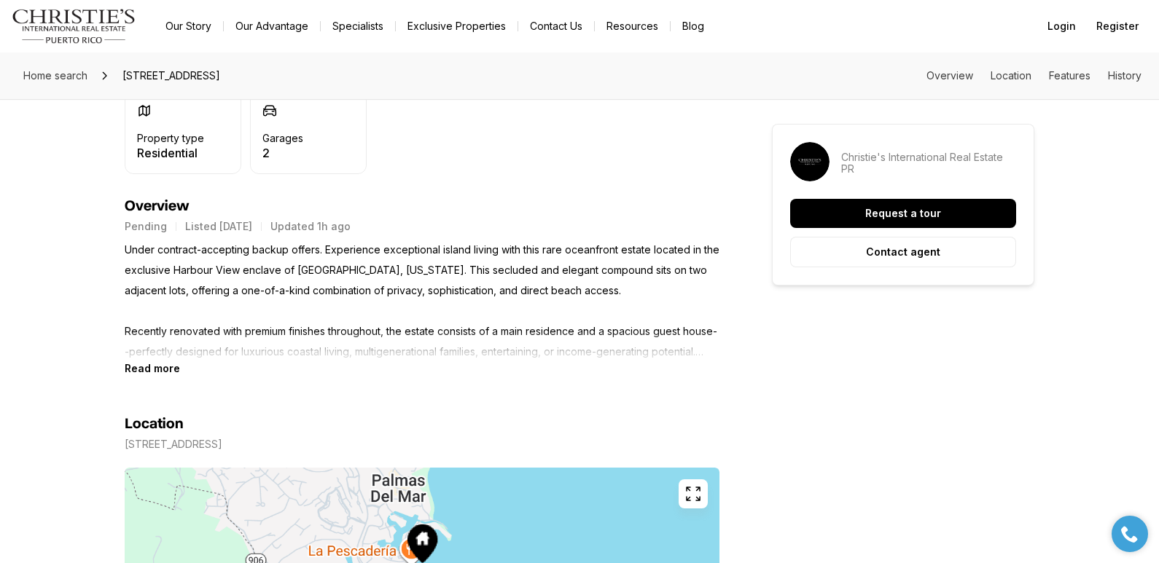
scroll to position [594, 0]
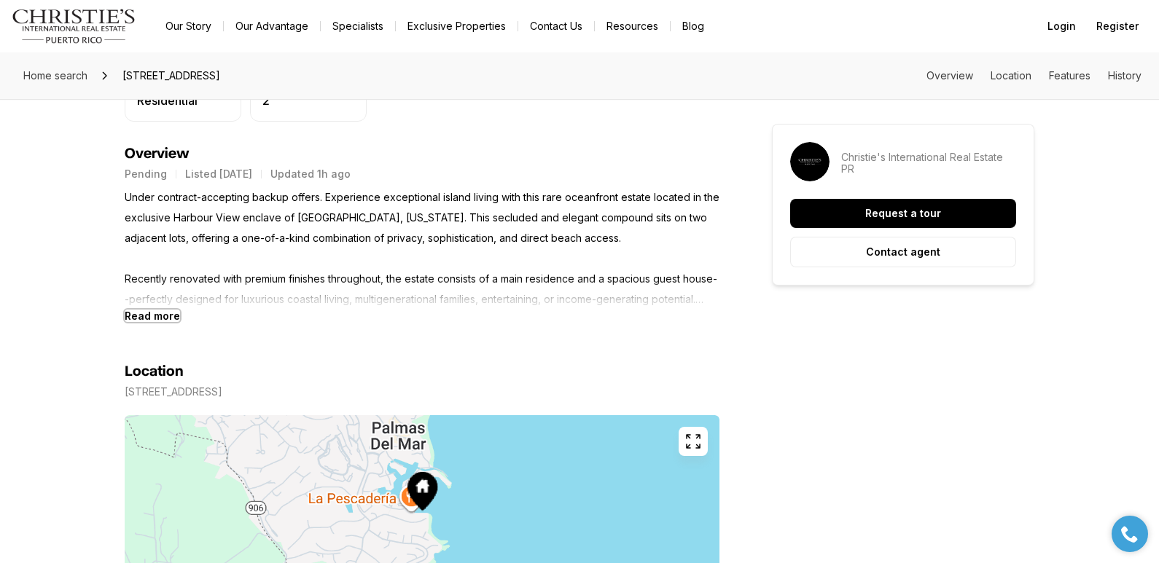
click at [163, 316] on b "Read more" at bounding box center [152, 316] width 55 height 12
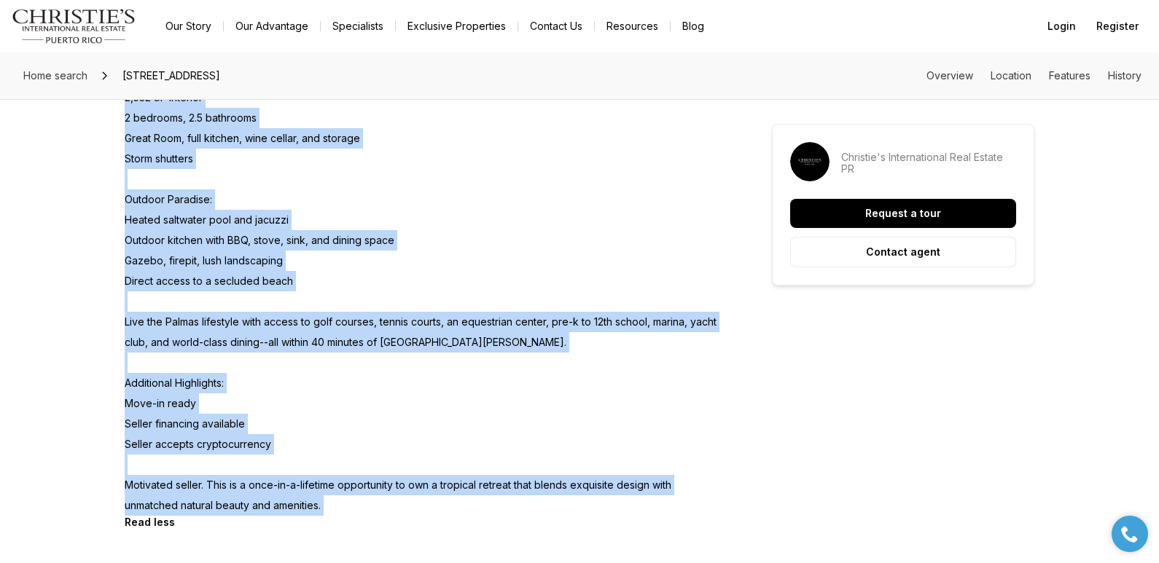
scroll to position [1143, 0]
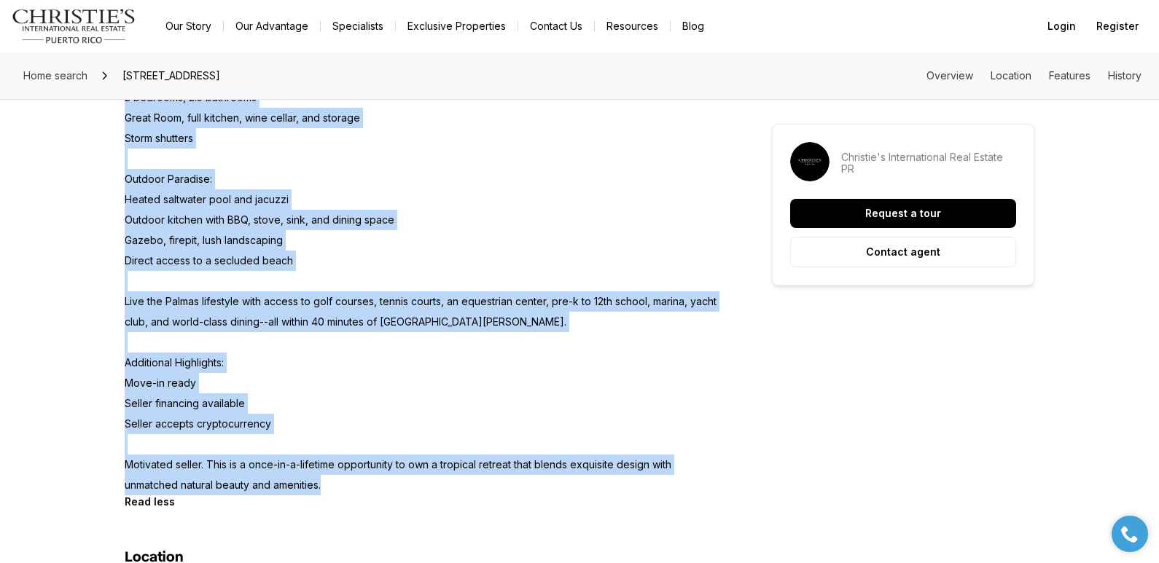
drag, startPoint x: 127, startPoint y: 198, endPoint x: 328, endPoint y: 491, distance: 355.4
click at [328, 491] on p "Under contract-accepting backup offers. Experience exceptional island living wi…" at bounding box center [422, 66] width 595 height 857
copy p "Under contract-accepting backup offers. Experience exceptional island living wi…"
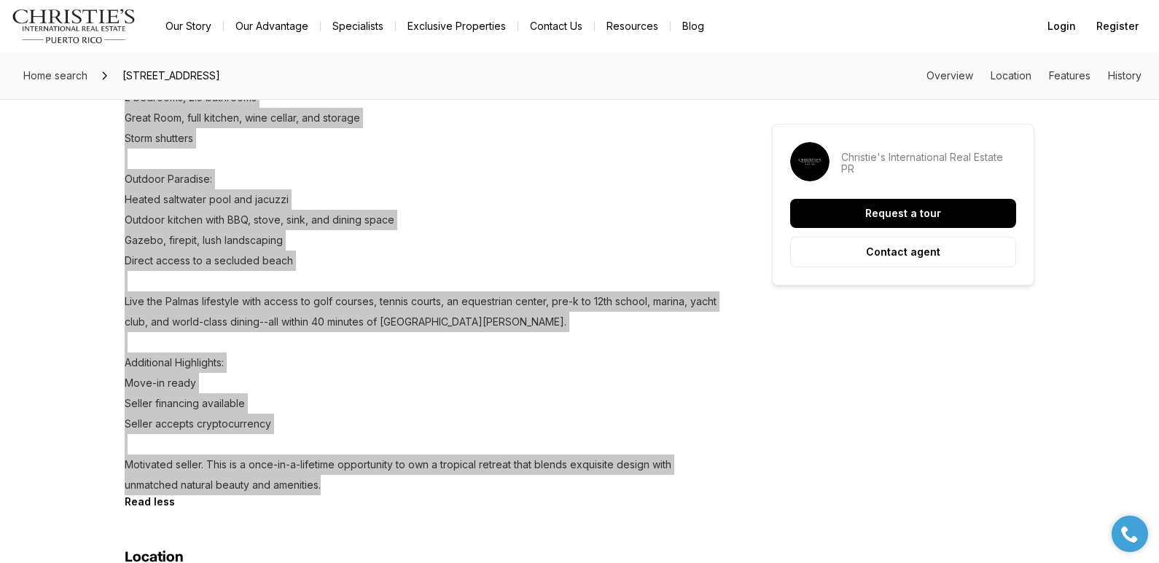
scroll to position [0, 0]
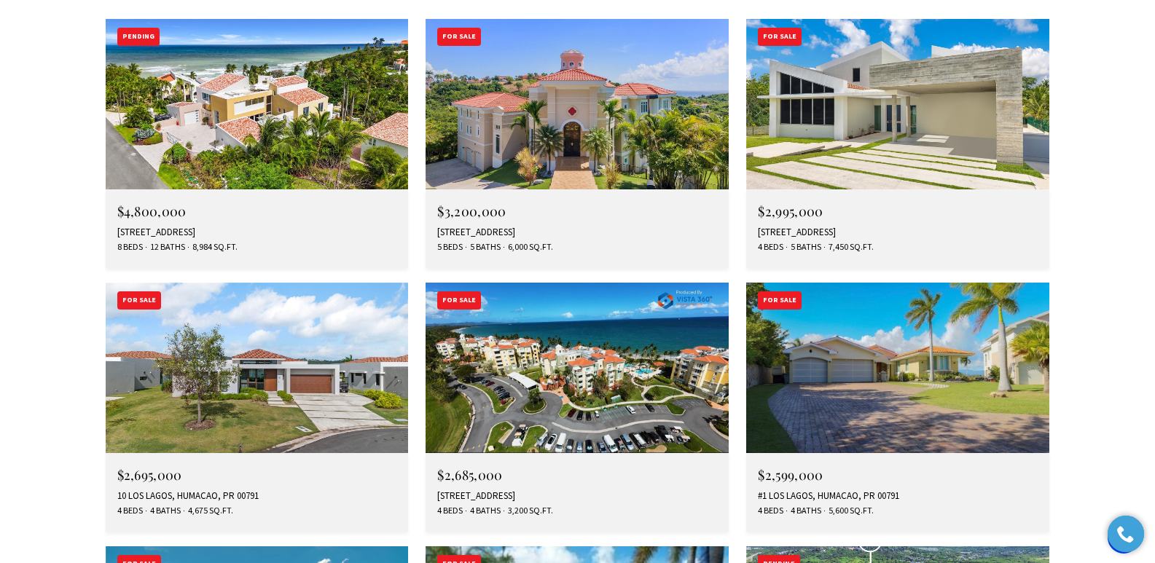
scroll to position [4309, 0]
